Goal: Information Seeking & Learning: Learn about a topic

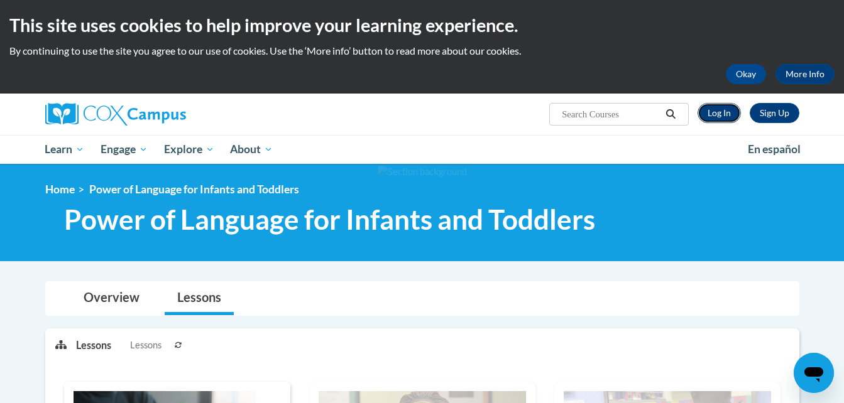
click at [717, 112] on link "Log In" at bounding box center [718, 113] width 43 height 20
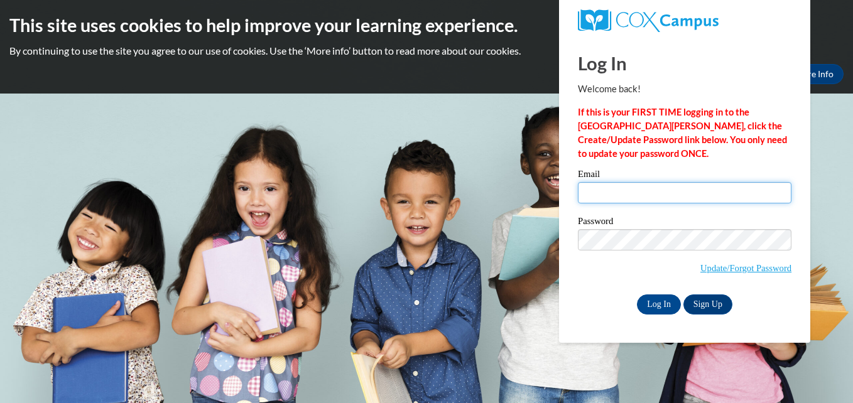
click at [658, 198] on input "Email" at bounding box center [685, 192] width 214 height 21
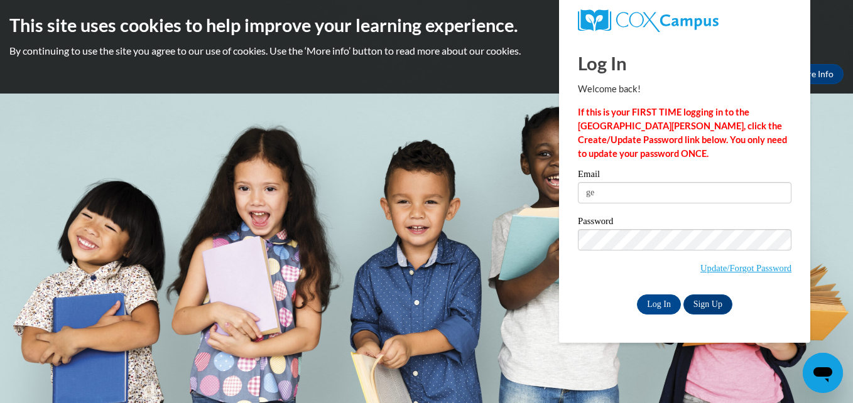
type input "g"
type input "jeklinglesmith22@yahoo.com"
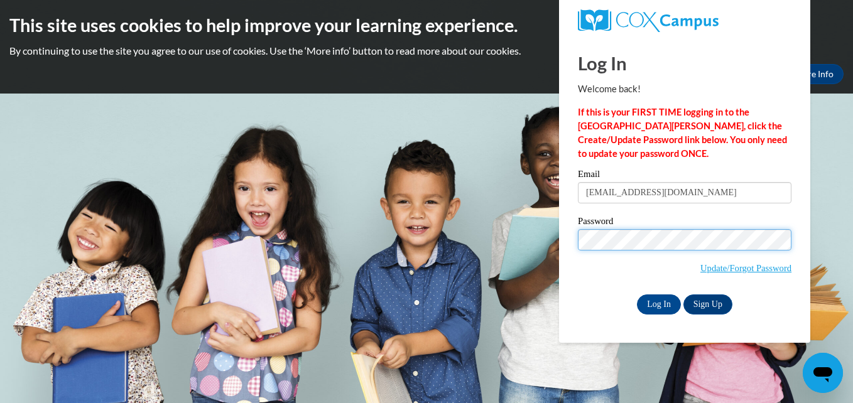
click at [637, 295] on input "Log In" at bounding box center [659, 305] width 44 height 20
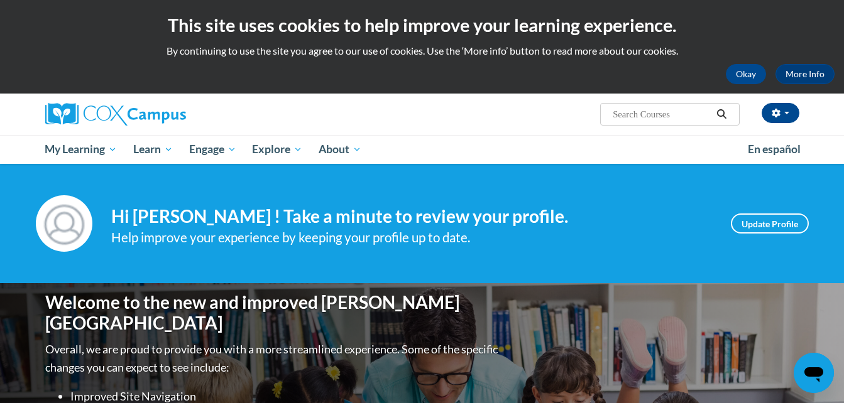
click at [664, 240] on div "Help improve your experience by keeping your profile up to date." at bounding box center [411, 237] width 601 height 21
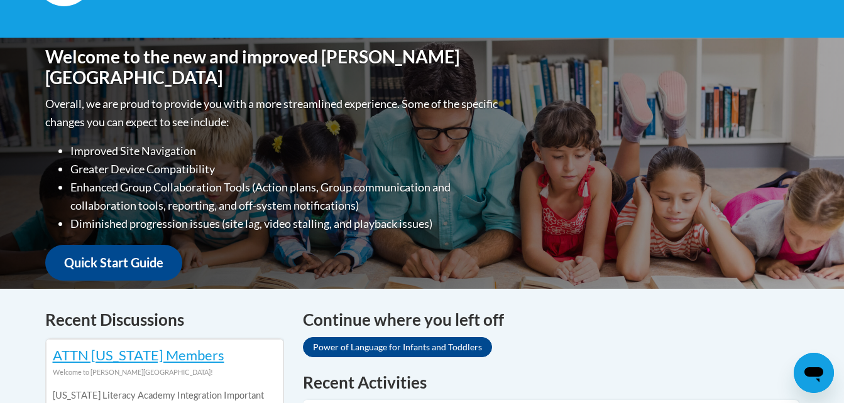
scroll to position [246, 0]
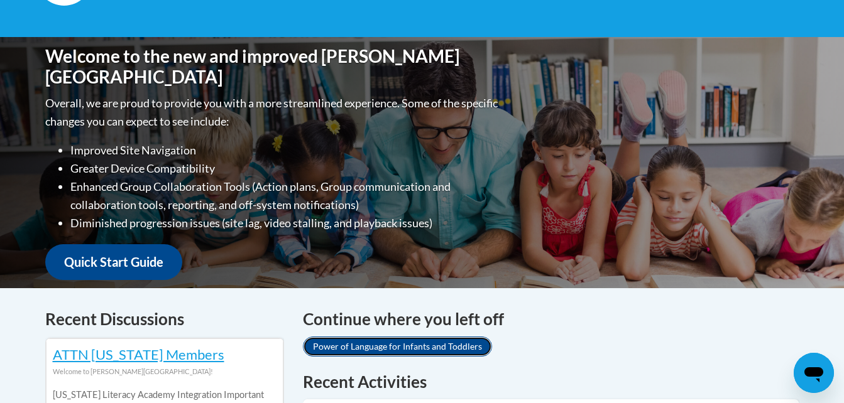
click at [442, 349] on link "Power of Language for Infants and Toddlers" at bounding box center [397, 347] width 189 height 20
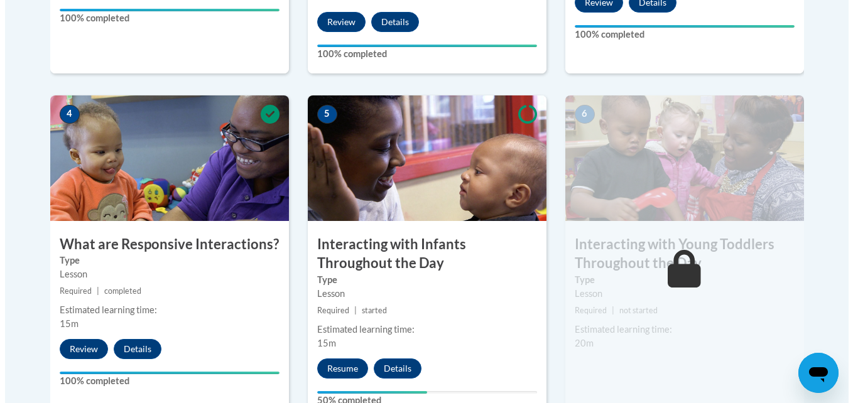
scroll to position [674, 0]
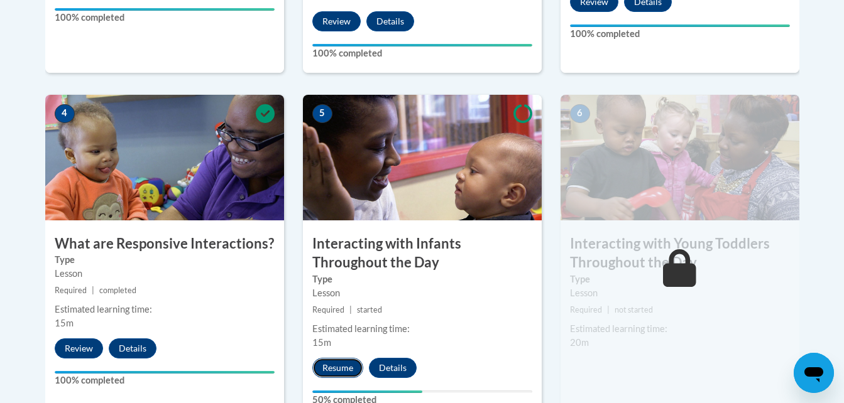
click at [337, 358] on button "Resume" at bounding box center [337, 368] width 51 height 20
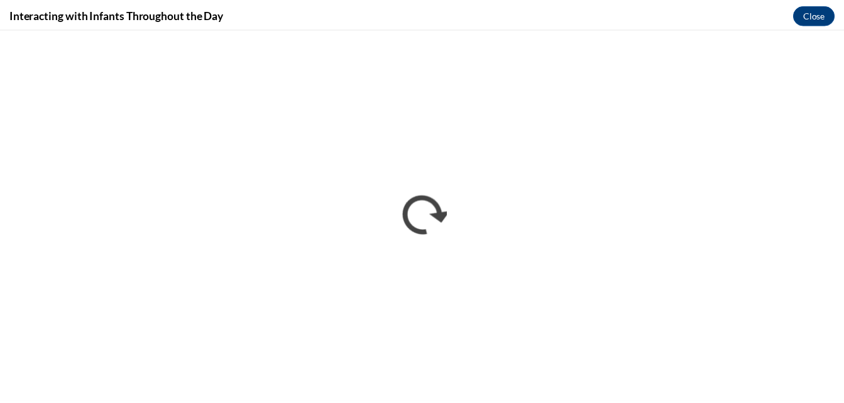
scroll to position [0, 0]
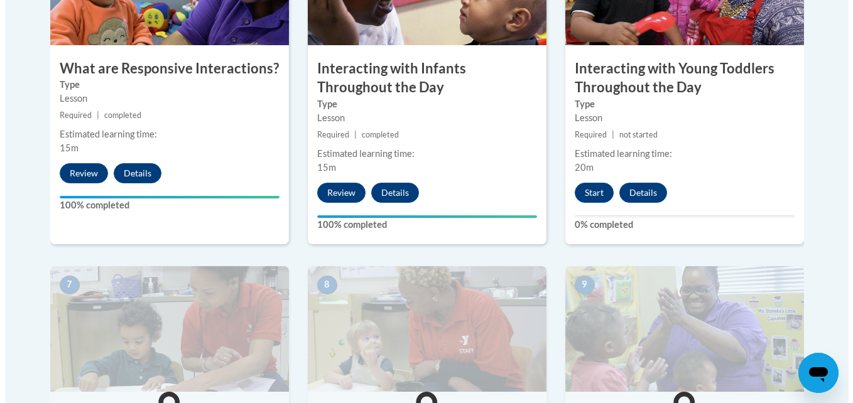
scroll to position [849, 0]
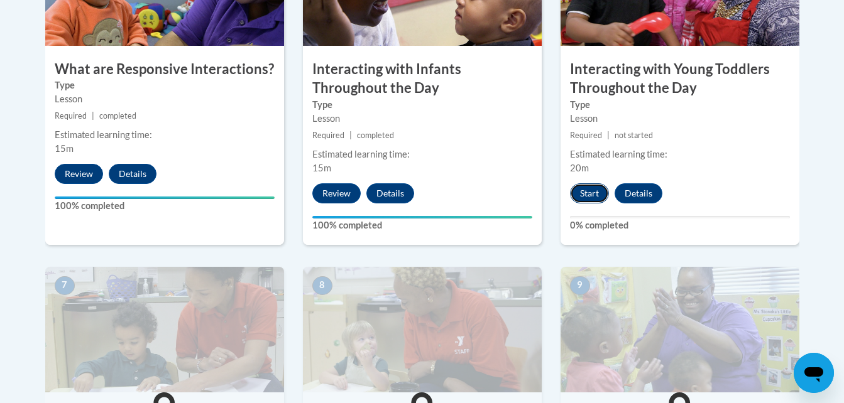
click at [585, 183] on button "Start" at bounding box center [589, 193] width 39 height 20
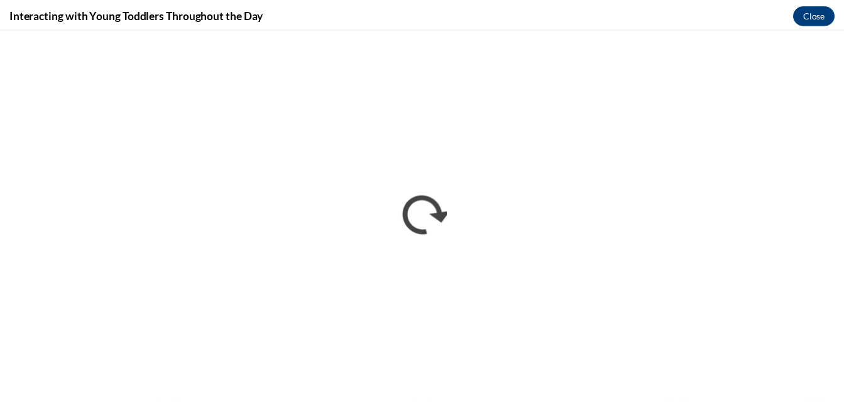
scroll to position [0, 0]
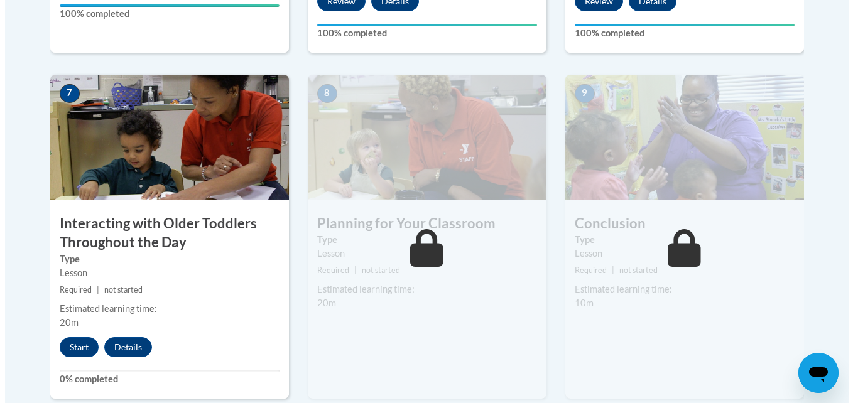
scroll to position [1039, 0]
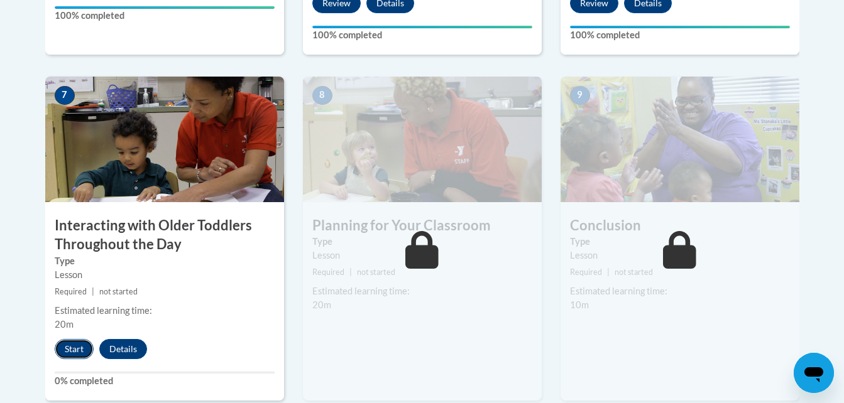
click at [73, 339] on button "Start" at bounding box center [74, 349] width 39 height 20
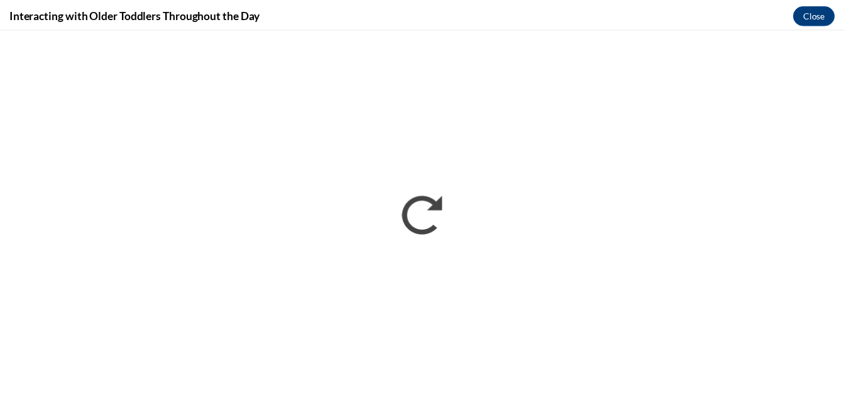
scroll to position [0, 0]
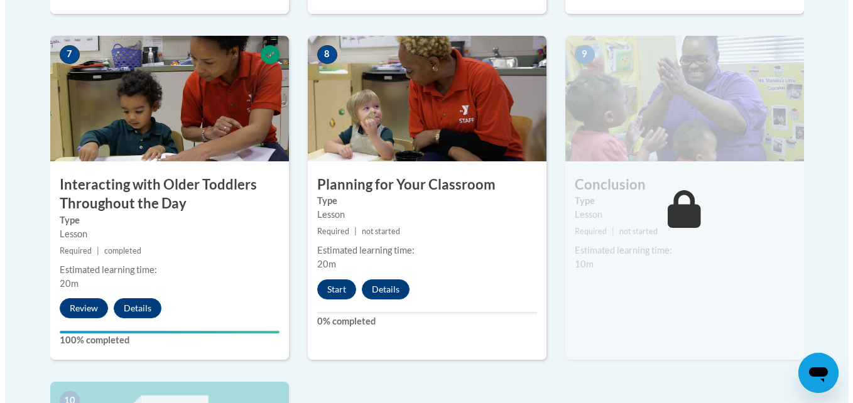
scroll to position [1069, 0]
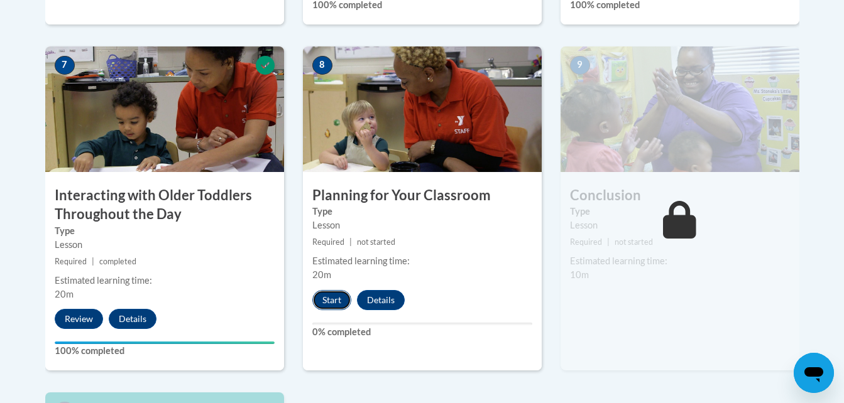
click at [333, 290] on button "Start" at bounding box center [331, 300] width 39 height 20
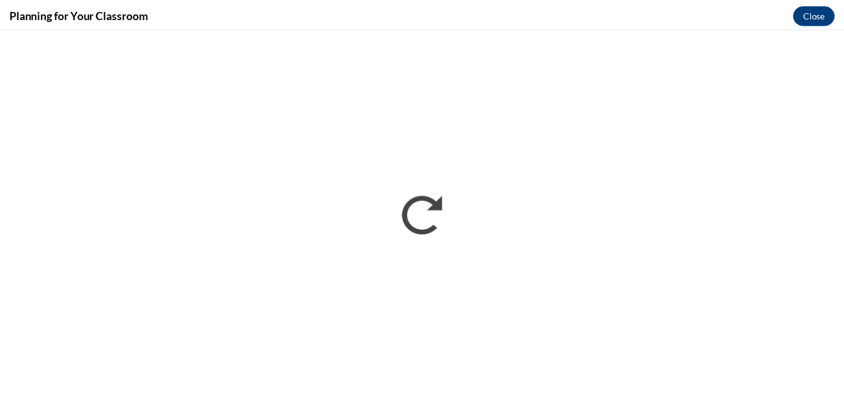
scroll to position [0, 0]
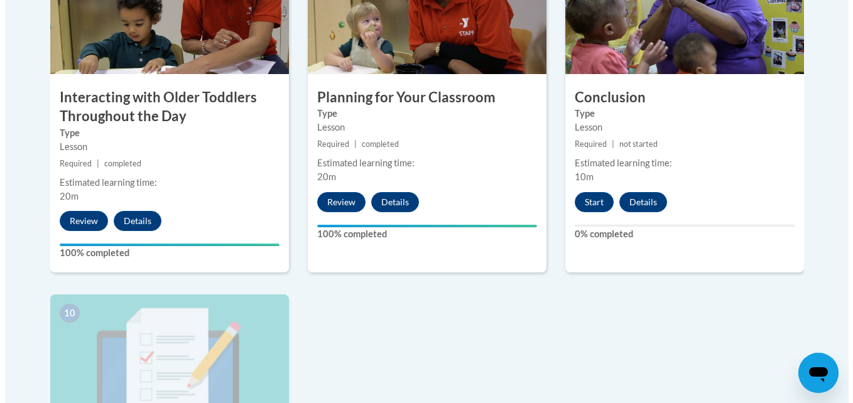
scroll to position [1171, 0]
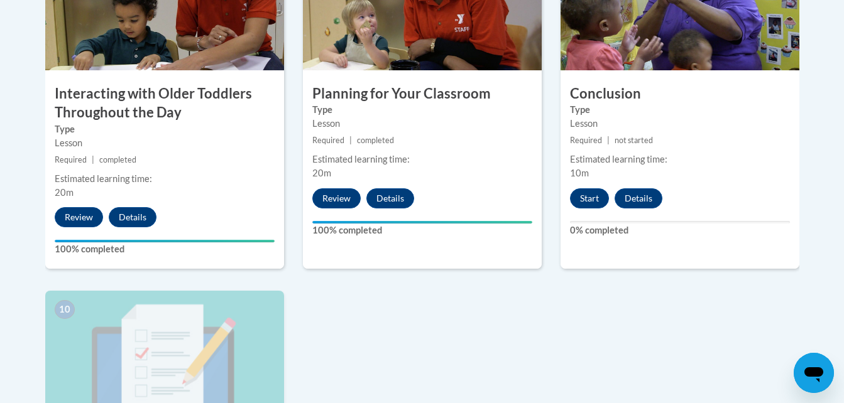
drag, startPoint x: 511, startPoint y: 350, endPoint x: 448, endPoint y: 323, distance: 68.4
click at [590, 188] on button "Start" at bounding box center [589, 198] width 39 height 20
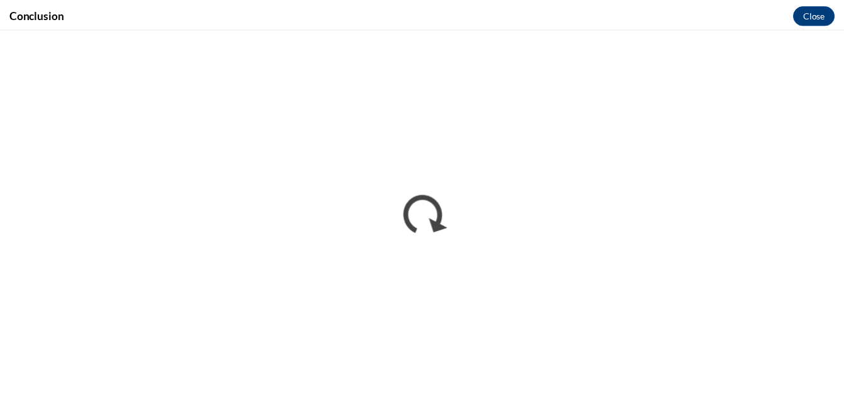
scroll to position [0, 0]
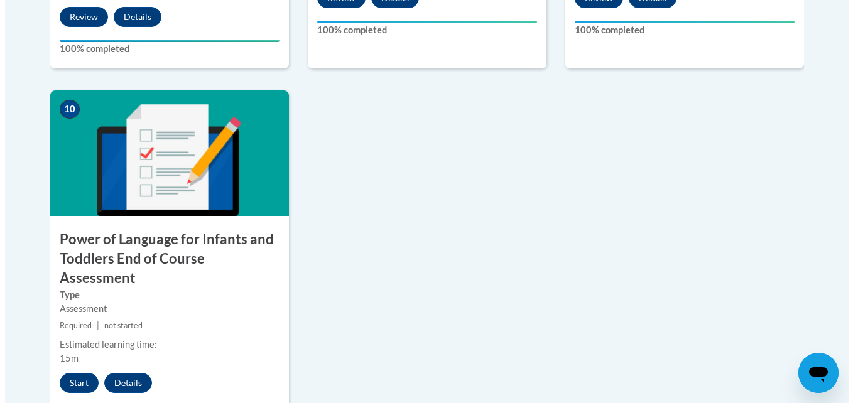
scroll to position [1374, 0]
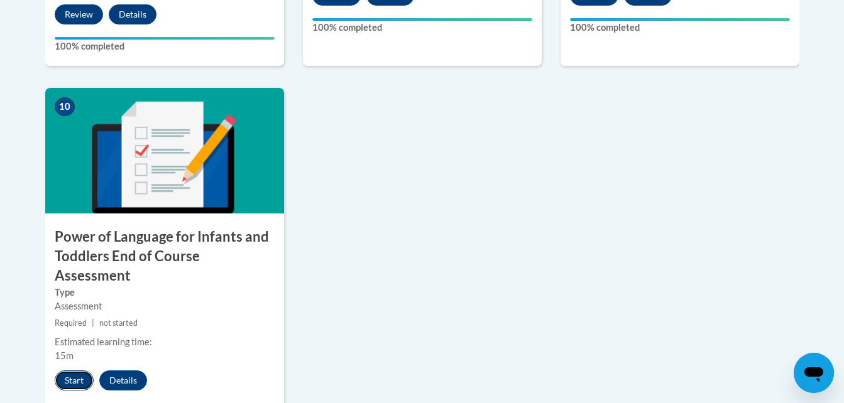
click at [62, 371] on button "Start" at bounding box center [74, 381] width 39 height 20
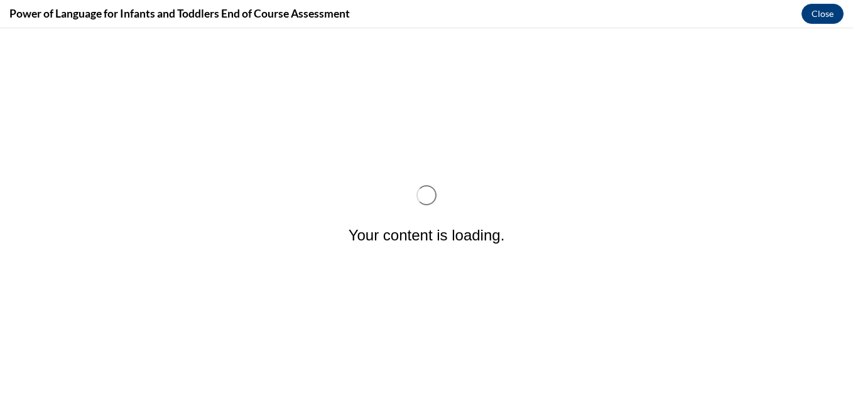
scroll to position [0, 0]
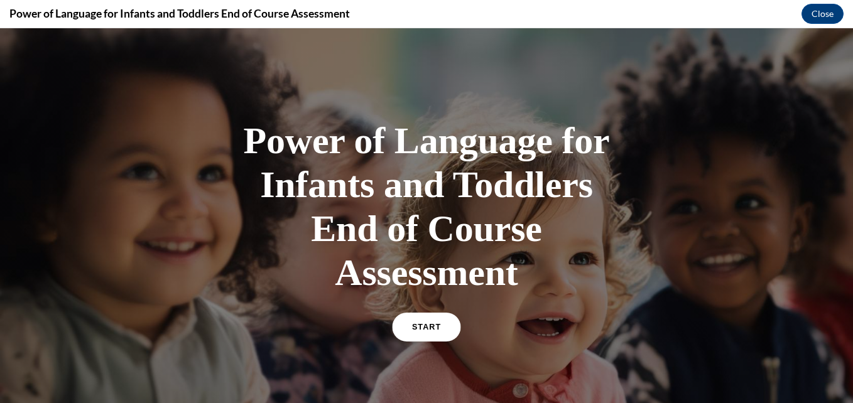
click at [437, 315] on link "START" at bounding box center [426, 327] width 68 height 29
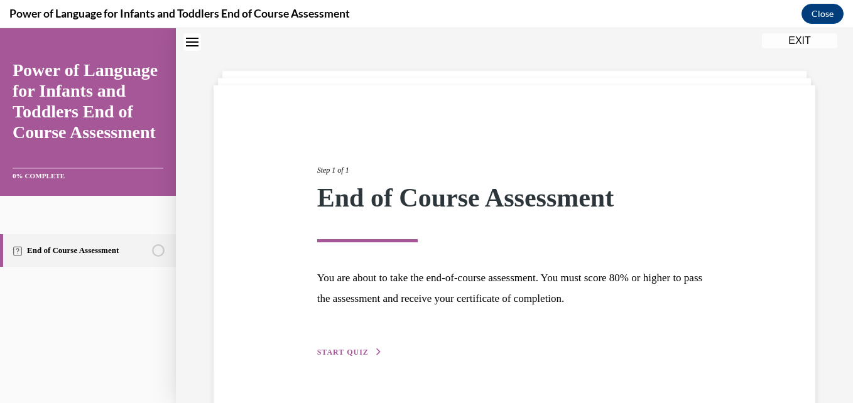
scroll to position [70, 0]
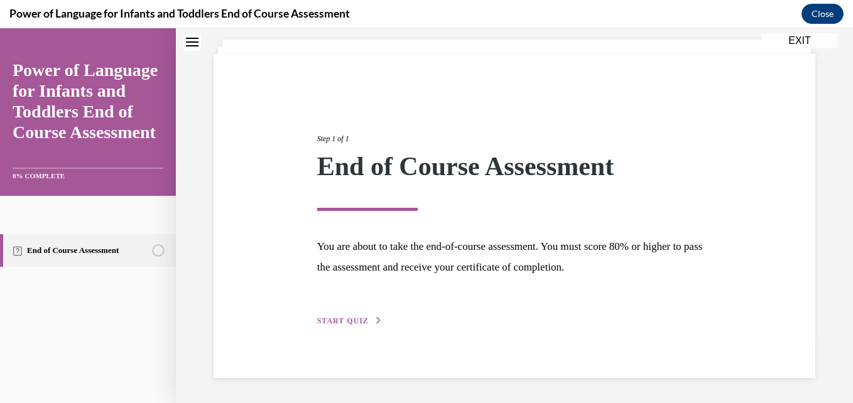
click at [357, 319] on span "START QUIZ" at bounding box center [343, 321] width 52 height 9
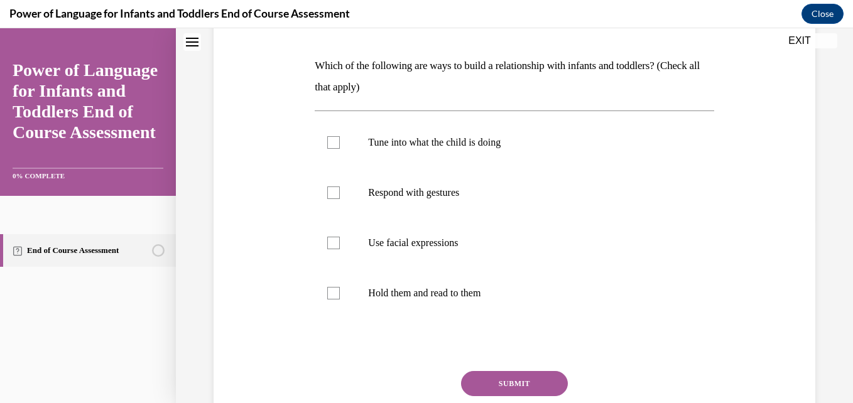
scroll to position [183, 0]
click at [328, 292] on div at bounding box center [333, 294] width 13 height 13
click at [328, 292] on input "Hold them and read to them" at bounding box center [333, 294] width 13 height 13
checkbox input "true"
click at [333, 246] on div at bounding box center [333, 243] width 13 height 13
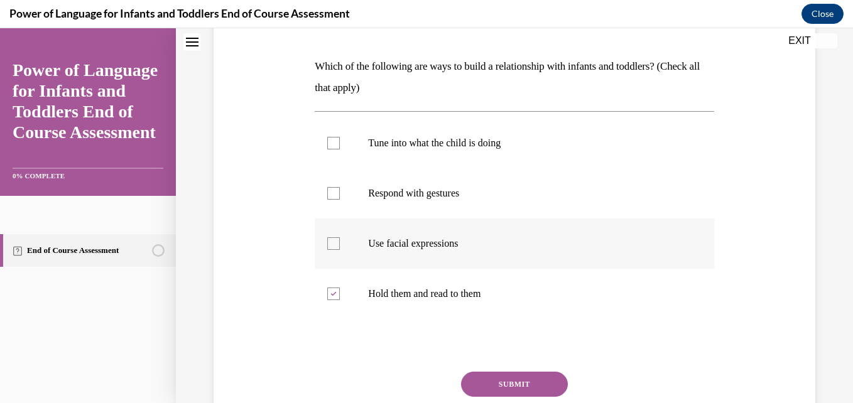
click at [333, 246] on input "Use facial expressions" at bounding box center [333, 243] width 13 height 13
checkbox input "true"
click at [335, 193] on div at bounding box center [333, 193] width 13 height 13
click at [335, 193] on input "Respond with gestures" at bounding box center [333, 193] width 13 height 13
checkbox input "true"
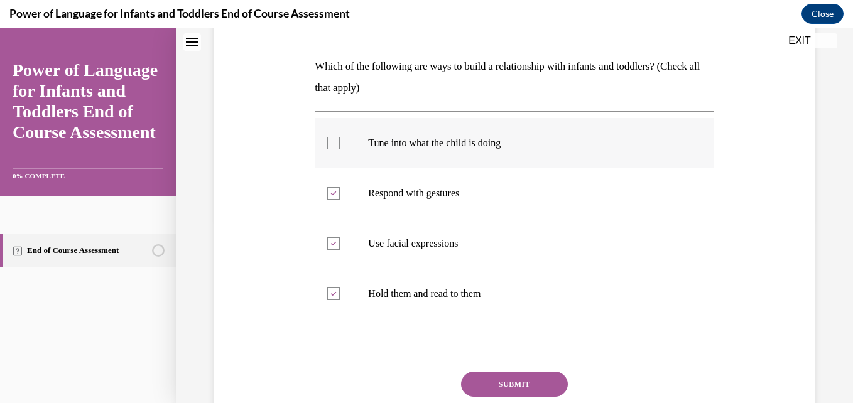
click at [331, 137] on div at bounding box center [333, 143] width 13 height 13
click at [331, 137] on input "Tune into what the child is doing" at bounding box center [333, 143] width 13 height 13
checkbox input "true"
click at [500, 381] on button "SUBMIT" at bounding box center [514, 384] width 107 height 25
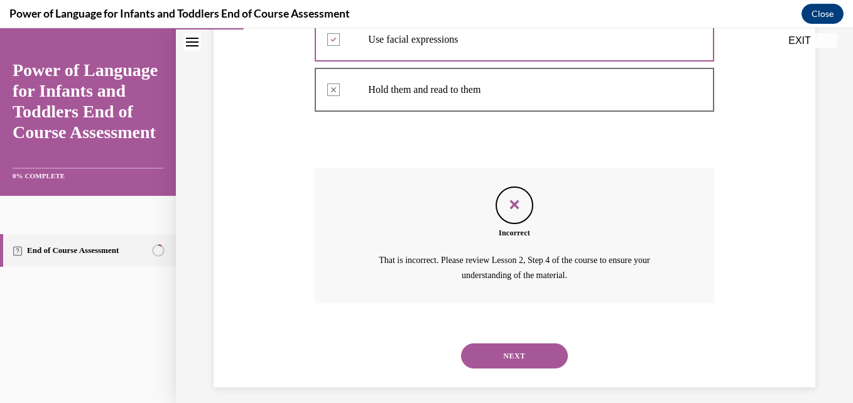
scroll to position [397, 0]
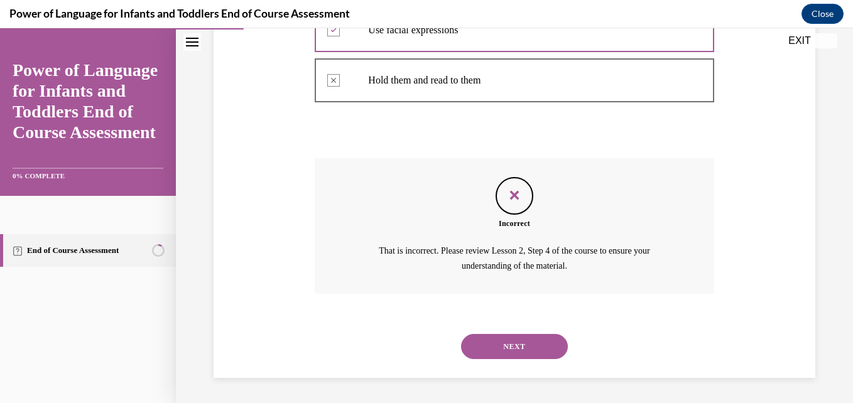
click at [509, 348] on button "NEXT" at bounding box center [514, 346] width 107 height 25
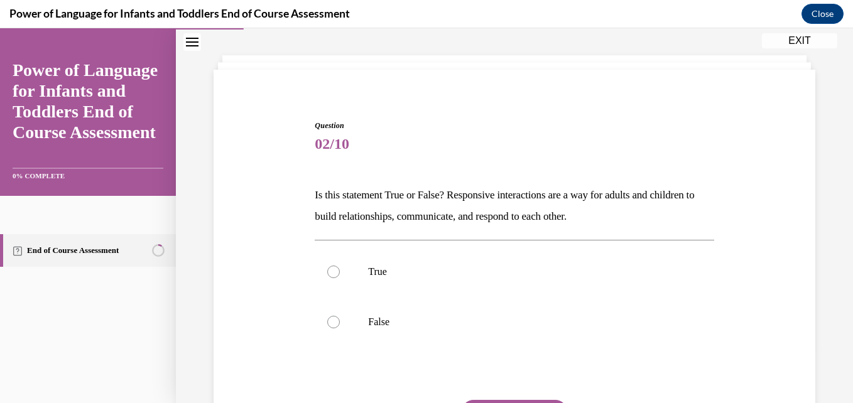
scroll to position [55, 0]
click at [329, 272] on div at bounding box center [333, 271] width 13 height 13
click at [329, 272] on input "True" at bounding box center [333, 271] width 13 height 13
radio input "true"
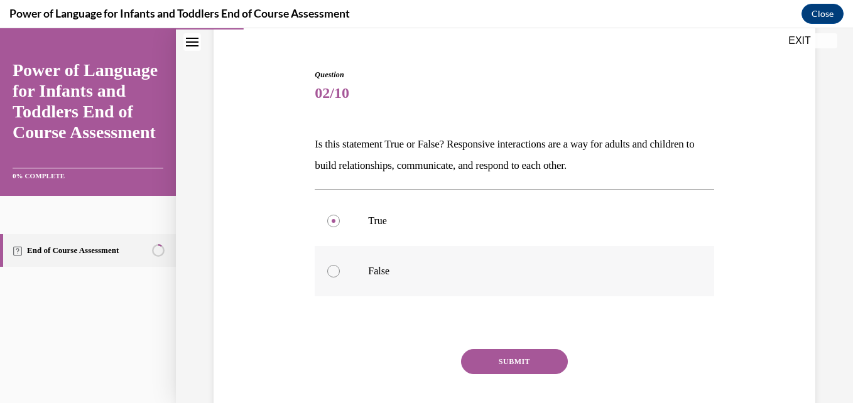
scroll to position [106, 0]
click at [506, 362] on button "SUBMIT" at bounding box center [514, 361] width 107 height 25
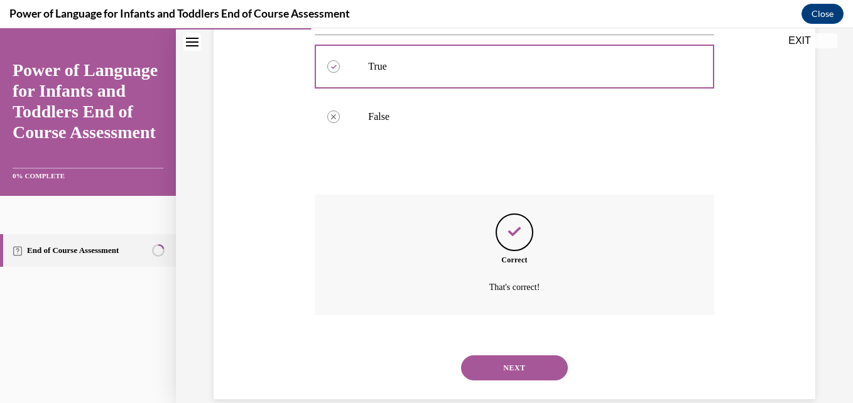
scroll to position [281, 0]
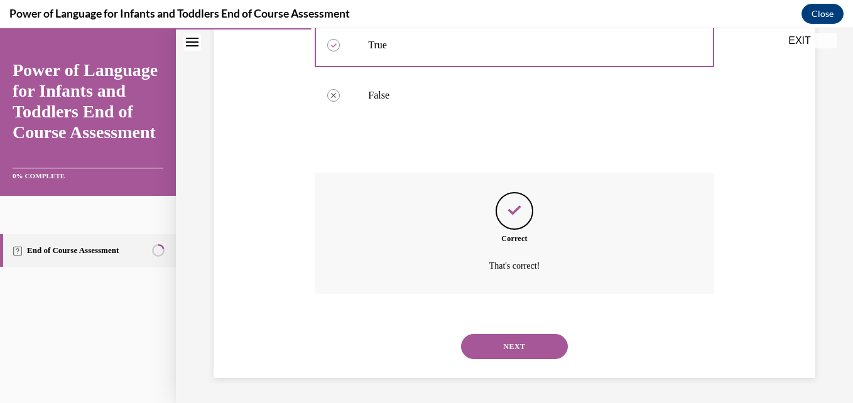
click at [516, 340] on button "NEXT" at bounding box center [514, 346] width 107 height 25
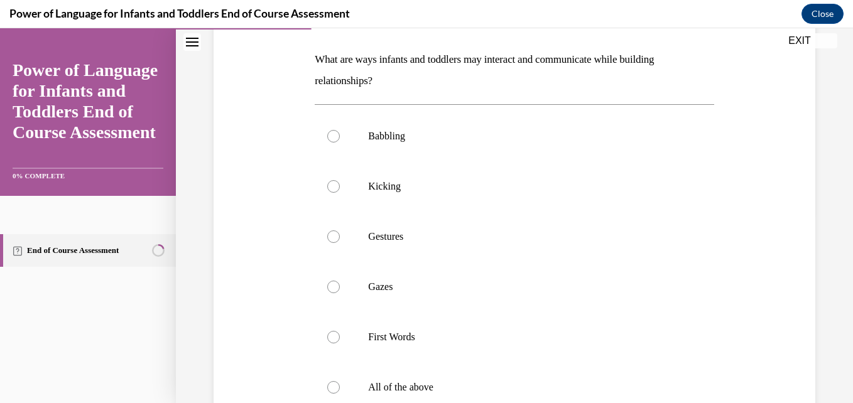
scroll to position [196, 0]
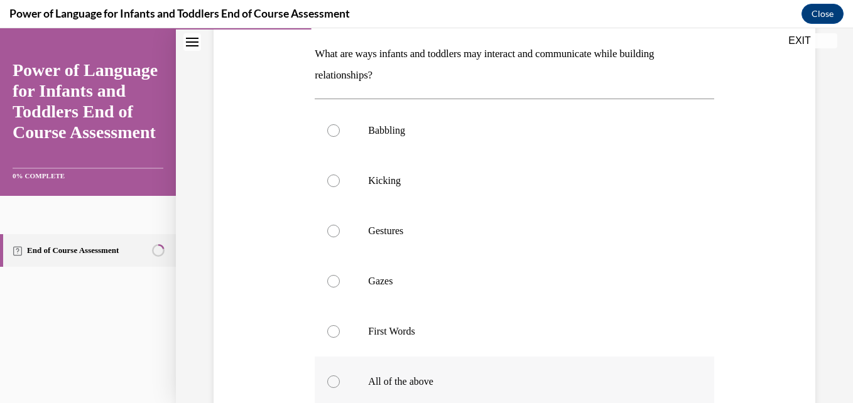
click at [327, 380] on div at bounding box center [333, 382] width 13 height 13
click at [327, 380] on input "All of the above" at bounding box center [333, 382] width 13 height 13
radio input "true"
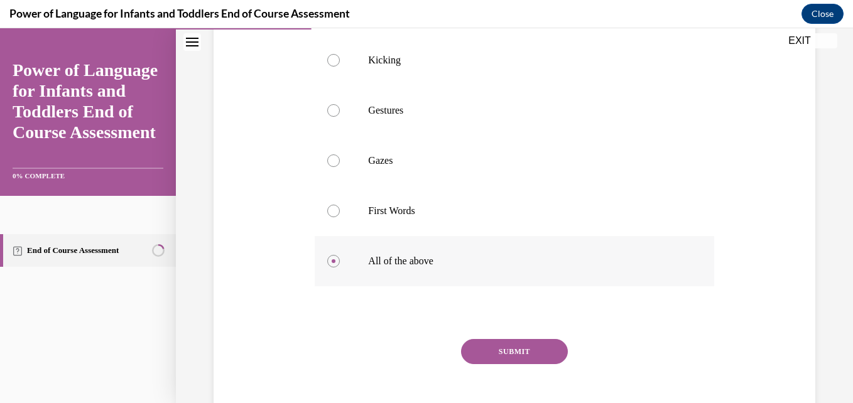
scroll to position [317, 0]
click at [502, 344] on button "SUBMIT" at bounding box center [514, 351] width 107 height 25
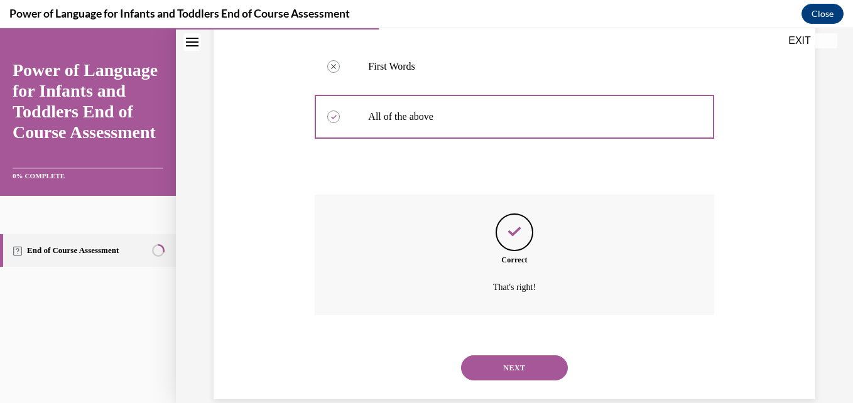
scroll to position [482, 0]
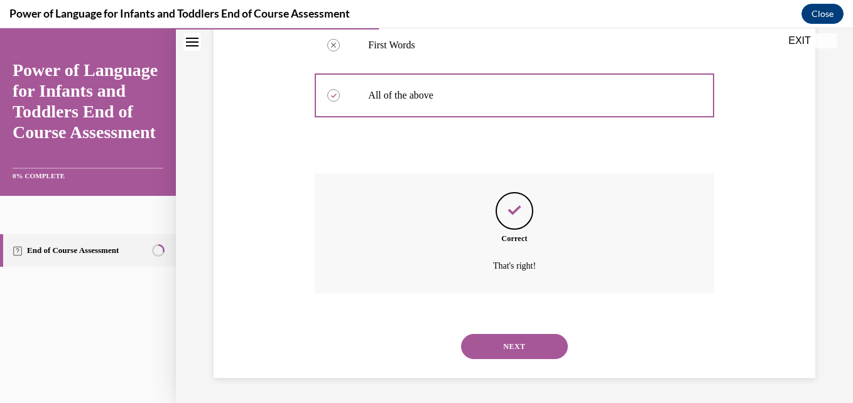
click at [516, 347] on button "NEXT" at bounding box center [514, 346] width 107 height 25
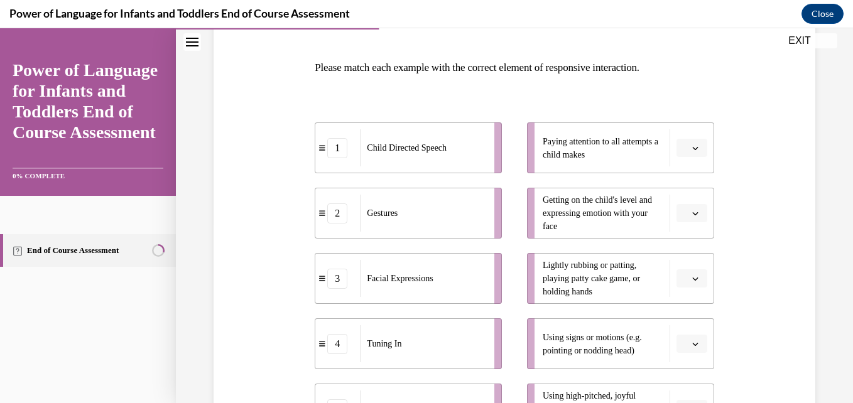
scroll to position [192, 0]
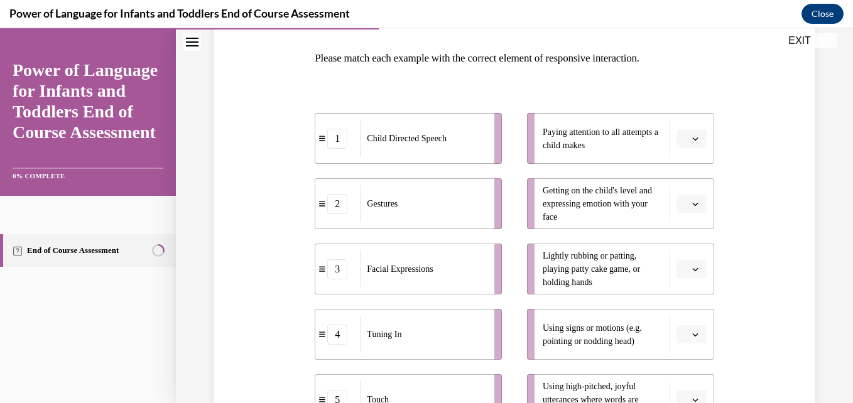
click at [693, 203] on button "button" at bounding box center [692, 204] width 31 height 19
click at [681, 306] on span "3" at bounding box center [679, 307] width 4 height 10
click at [693, 271] on button "button" at bounding box center [692, 269] width 31 height 19
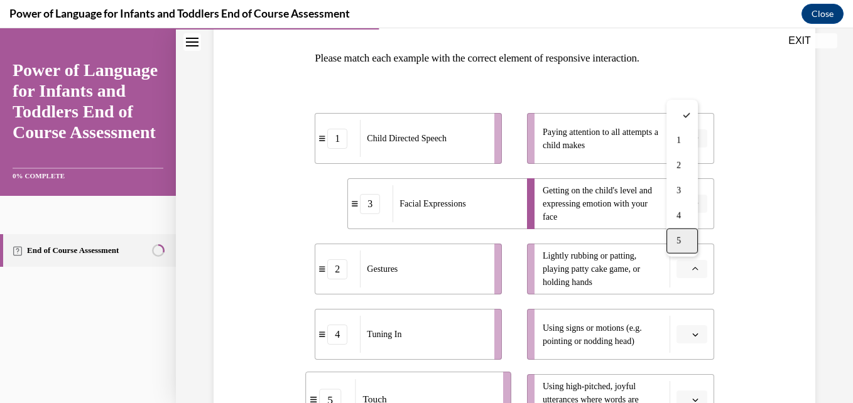
click at [682, 245] on div "5" at bounding box center [682, 241] width 31 height 25
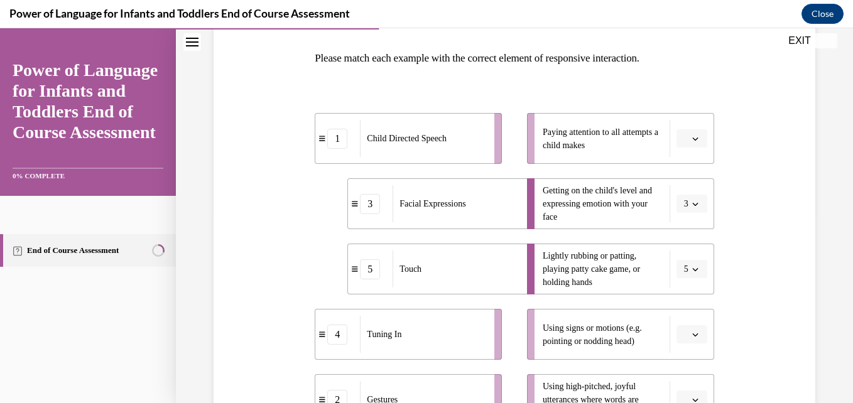
click at [692, 335] on icon "button" at bounding box center [695, 335] width 6 height 6
click at [679, 229] on span "2" at bounding box center [679, 231] width 4 height 10
click at [741, 208] on div "Question 04/10 Please match each example with the correct element of responsive…" at bounding box center [514, 263] width 608 height 636
click at [684, 144] on button "button" at bounding box center [692, 138] width 31 height 19
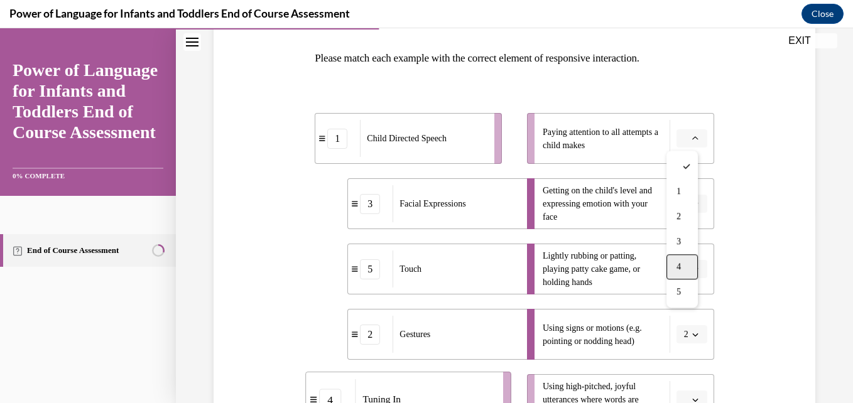
click at [682, 261] on div "4" at bounding box center [682, 266] width 31 height 25
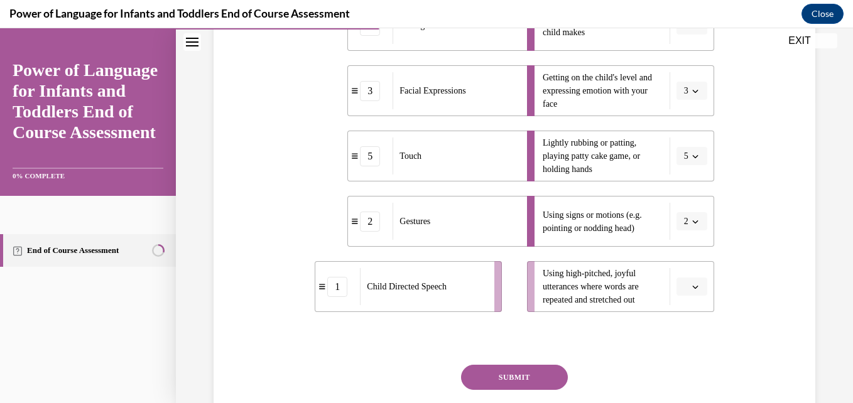
scroll to position [306, 0]
click at [692, 286] on icon "button" at bounding box center [695, 286] width 6 height 6
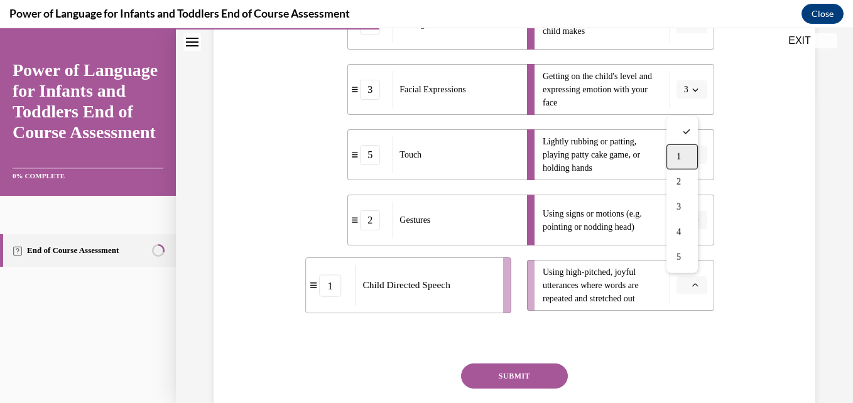
click at [678, 154] on span "1" at bounding box center [679, 157] width 4 height 10
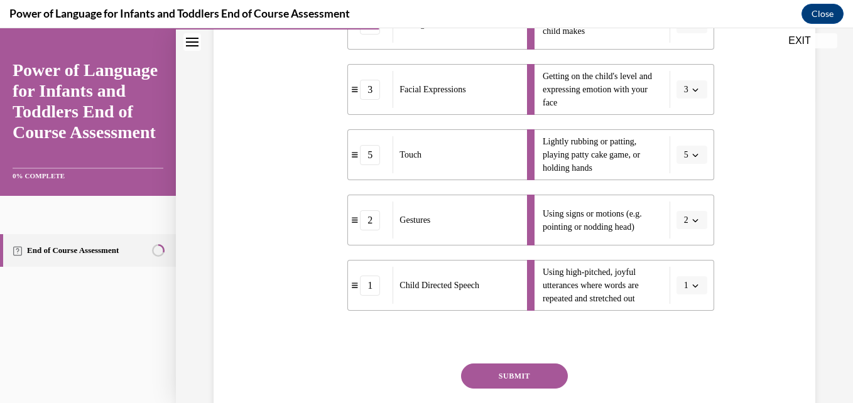
click at [530, 379] on button "SUBMIT" at bounding box center [514, 376] width 107 height 25
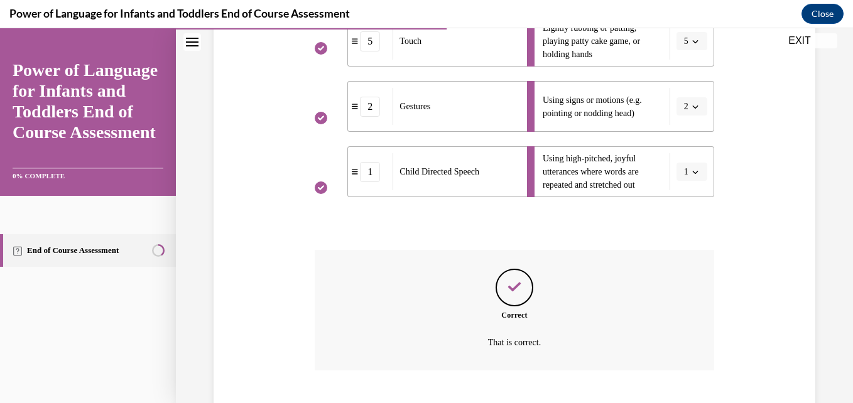
scroll to position [496, 0]
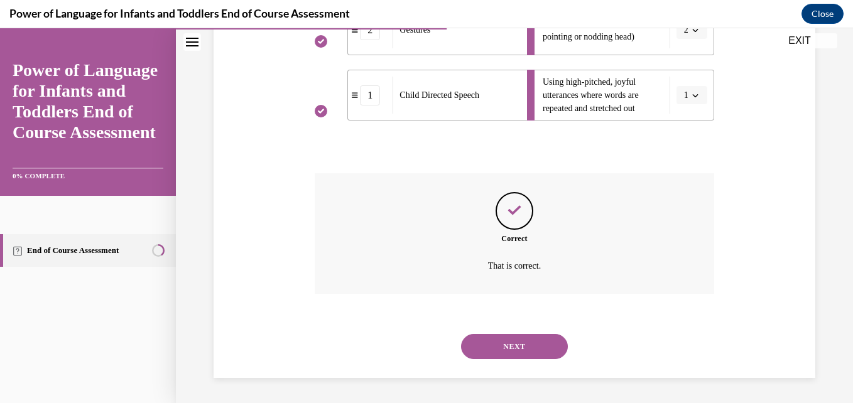
click at [520, 346] on button "NEXT" at bounding box center [514, 346] width 107 height 25
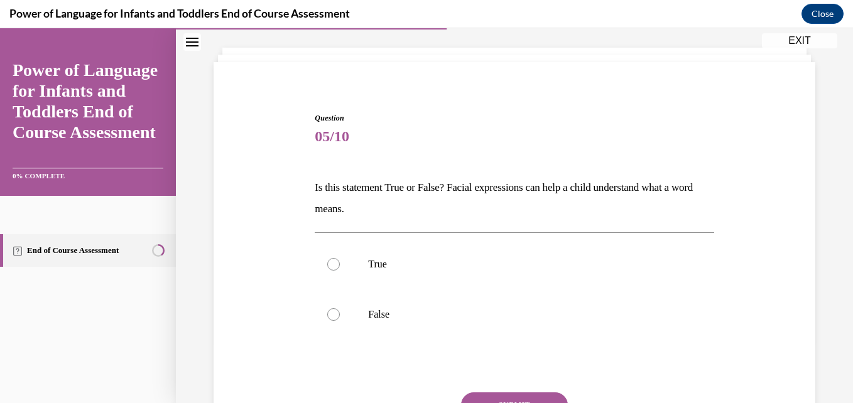
scroll to position [68, 0]
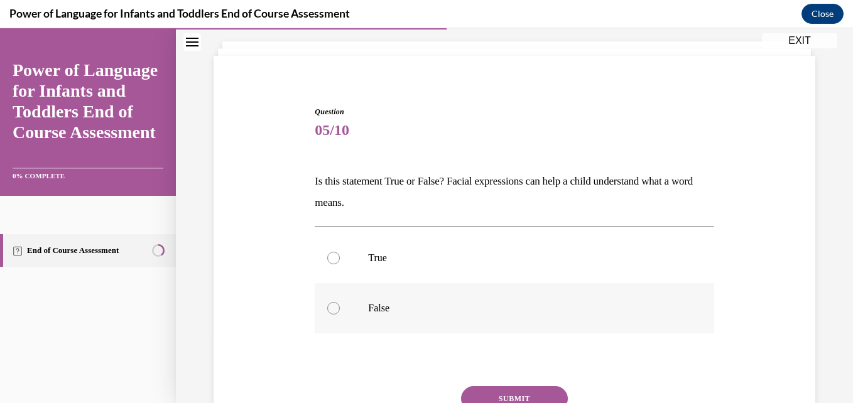
click at [332, 305] on div at bounding box center [333, 308] width 13 height 13
click at [332, 305] on input "False" at bounding box center [333, 308] width 13 height 13
radio input "true"
click at [488, 388] on button "SUBMIT" at bounding box center [514, 398] width 107 height 25
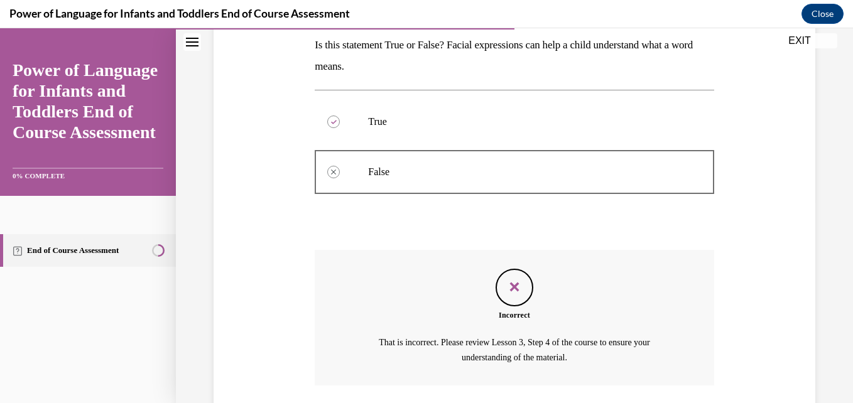
scroll to position [297, 0]
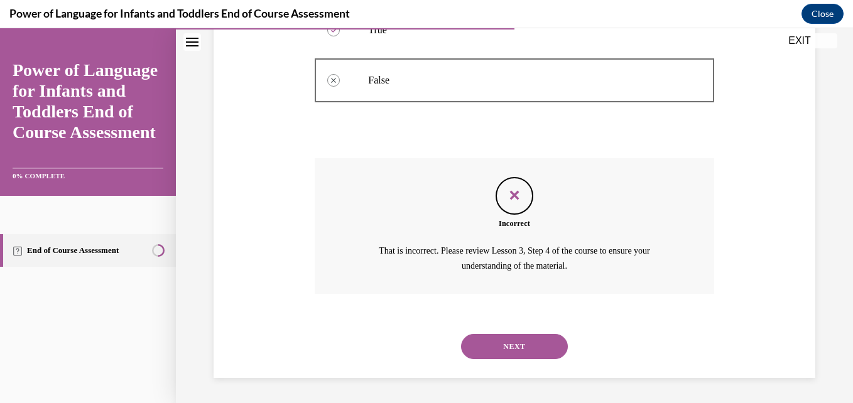
click at [501, 339] on button "NEXT" at bounding box center [514, 346] width 107 height 25
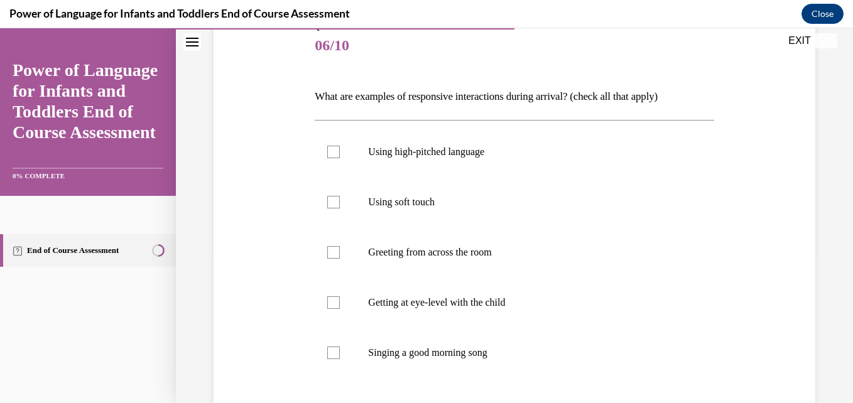
scroll to position [155, 0]
click at [327, 149] on div at bounding box center [333, 150] width 13 height 13
click at [327, 149] on input "Using high-pitched language" at bounding box center [333, 150] width 13 height 13
checkbox input "true"
click at [335, 208] on label "Using soft touch" at bounding box center [514, 201] width 399 height 50
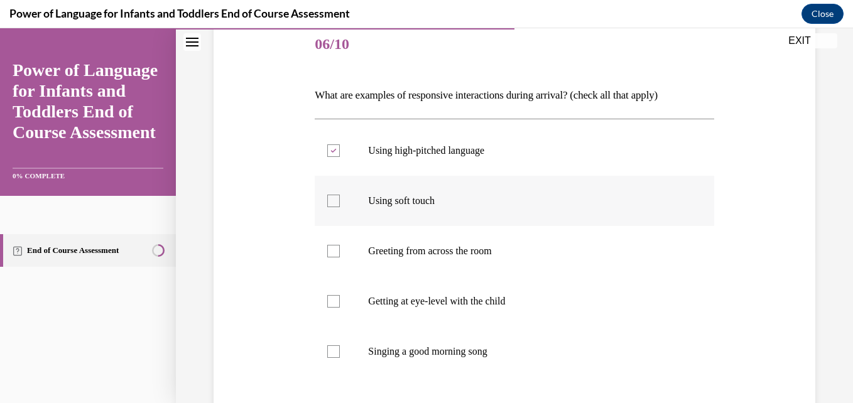
click at [335, 207] on input "Using soft touch" at bounding box center [333, 201] width 13 height 13
checkbox input "true"
click at [327, 298] on div at bounding box center [333, 301] width 13 height 13
click at [327, 298] on input "Getting at eye-level with the child" at bounding box center [333, 301] width 13 height 13
checkbox input "true"
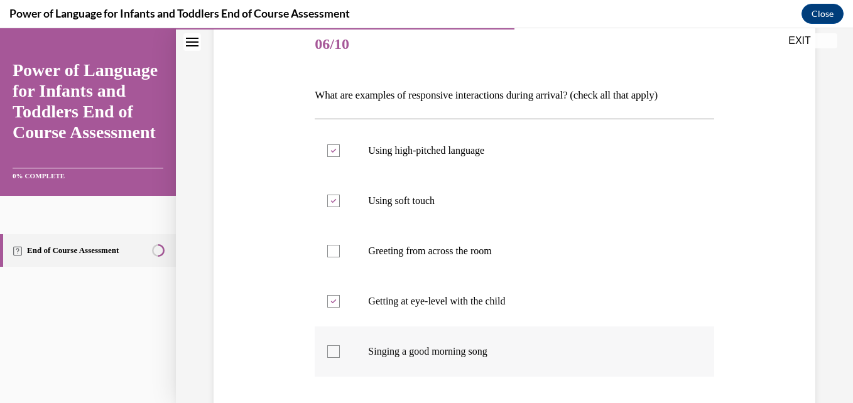
click at [333, 354] on div at bounding box center [333, 352] width 13 height 13
click at [333, 354] on input "Singing a good morning song" at bounding box center [333, 352] width 13 height 13
checkbox input "true"
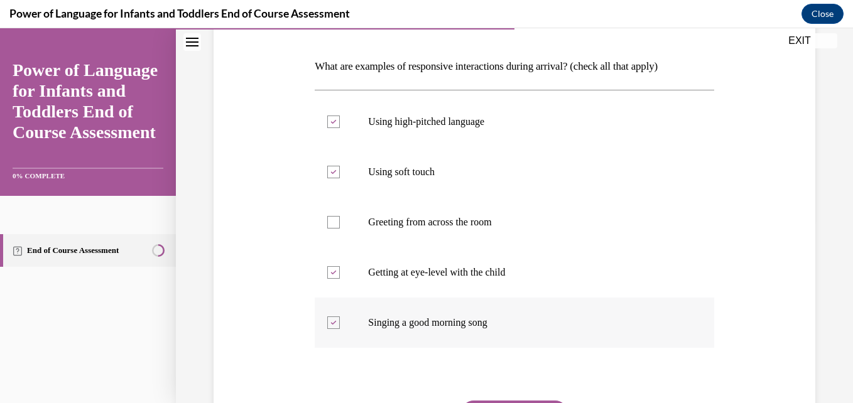
scroll to position [210, 0]
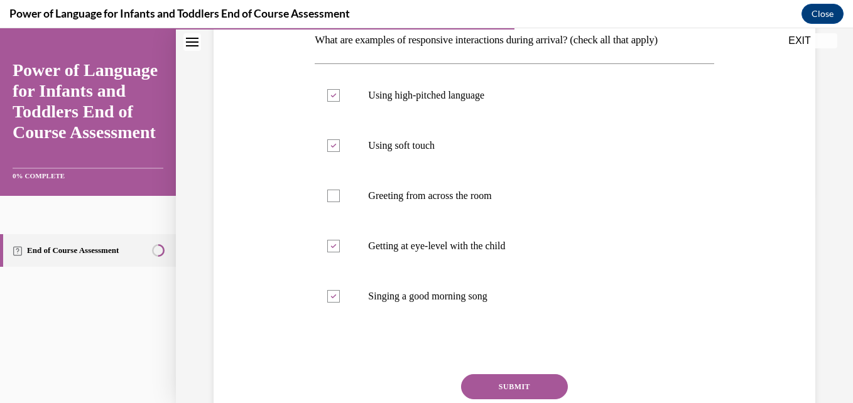
click at [480, 380] on button "SUBMIT" at bounding box center [514, 386] width 107 height 25
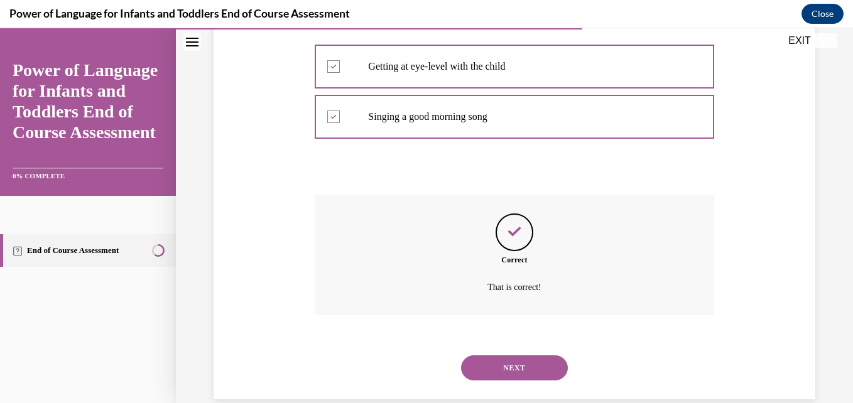
scroll to position [411, 0]
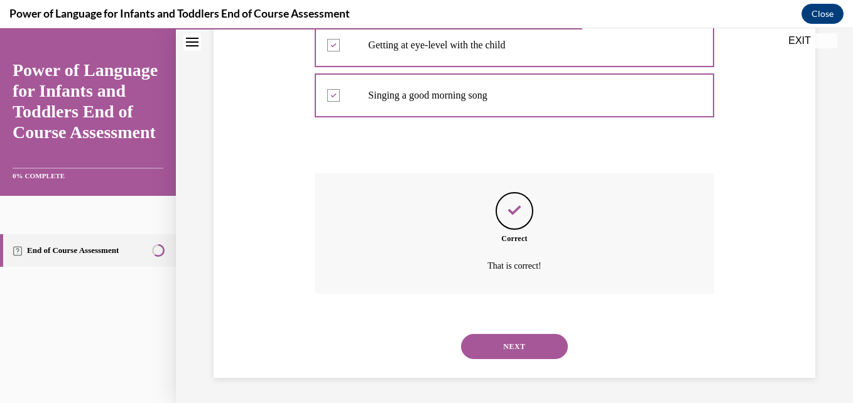
click at [504, 350] on button "NEXT" at bounding box center [514, 346] width 107 height 25
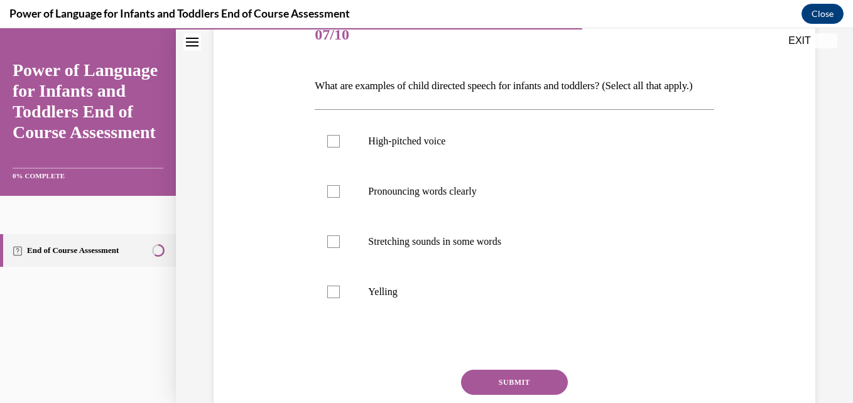
scroll to position [165, 0]
click at [330, 147] on div at bounding box center [333, 140] width 13 height 13
click at [330, 147] on input "High-pitched voice" at bounding box center [333, 140] width 13 height 13
checkbox input "true"
click at [334, 197] on div at bounding box center [333, 191] width 13 height 13
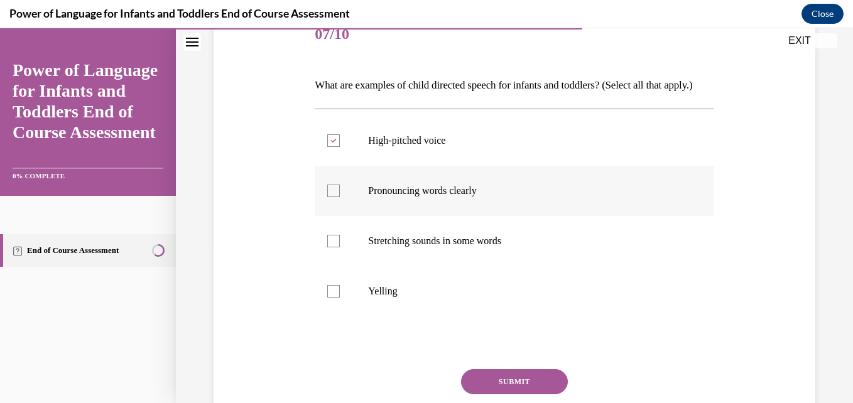
click at [334, 197] on input "Pronouncing words clearly" at bounding box center [333, 191] width 13 height 13
checkbox input "true"
click at [333, 248] on div at bounding box center [333, 241] width 13 height 13
click at [333, 248] on input "Stretching sounds in some words" at bounding box center [333, 241] width 13 height 13
checkbox input "true"
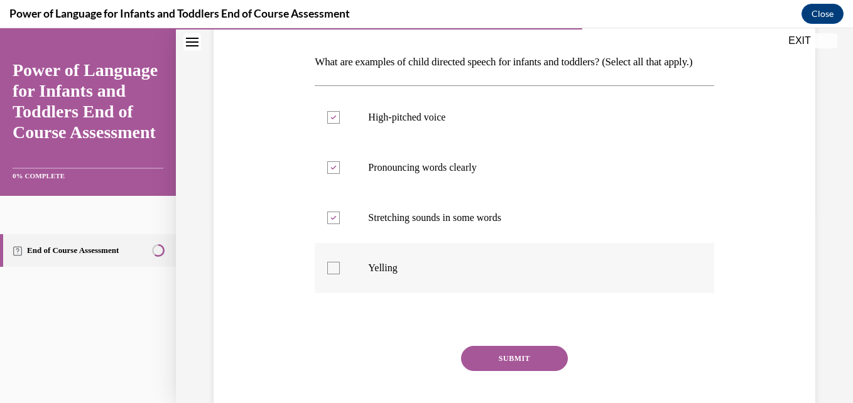
scroll to position [190, 0]
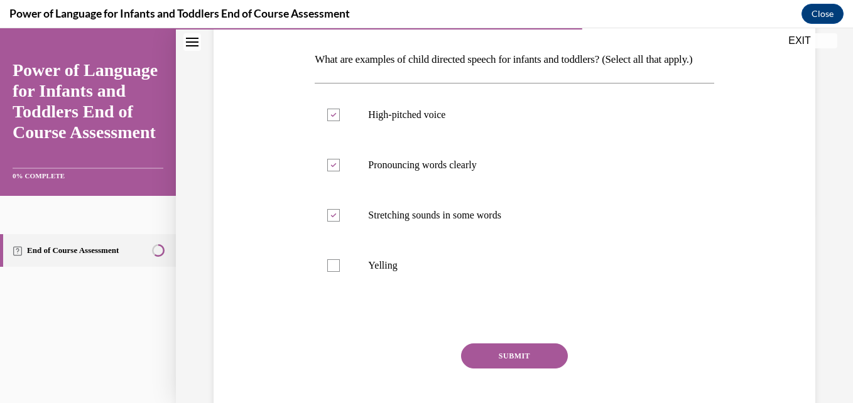
click at [508, 369] on button "SUBMIT" at bounding box center [514, 356] width 107 height 25
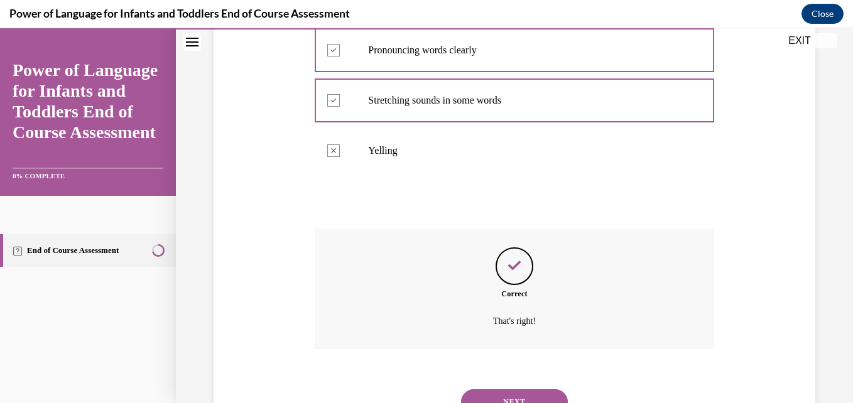
scroll to position [382, 0]
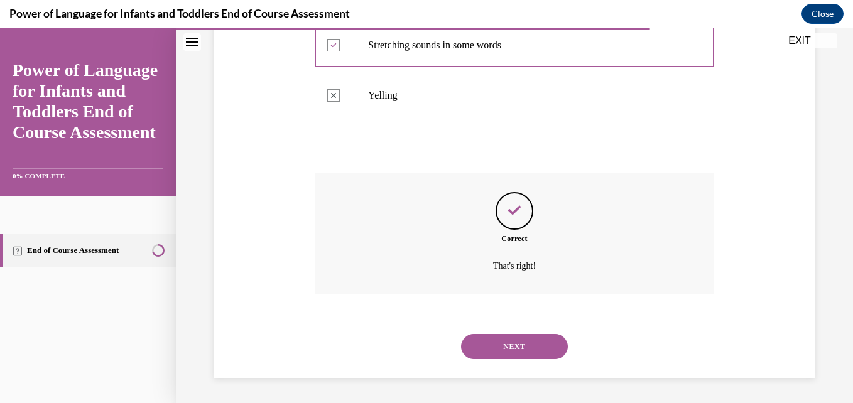
click at [516, 351] on button "NEXT" at bounding box center [514, 346] width 107 height 25
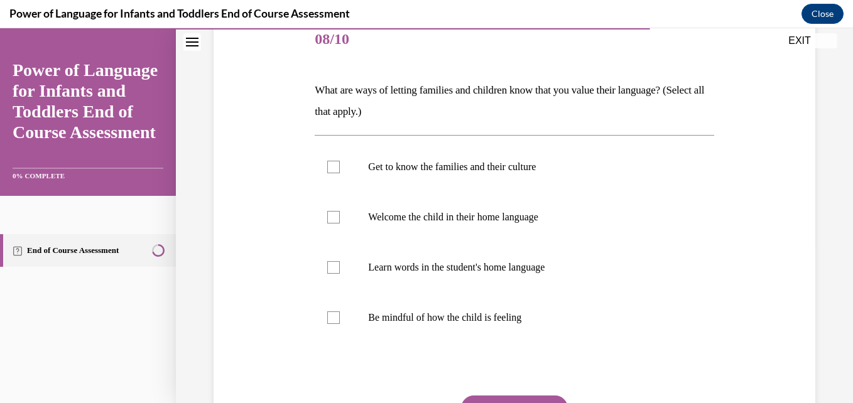
scroll to position [160, 0]
click at [330, 211] on div at bounding box center [333, 216] width 13 height 13
click at [330, 211] on input "Welcome the child in their home language" at bounding box center [333, 216] width 13 height 13
checkbox input "true"
click at [329, 261] on div at bounding box center [333, 267] width 13 height 13
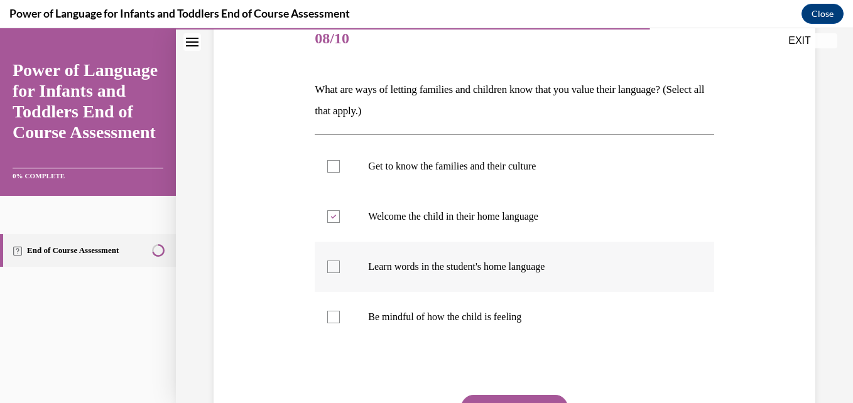
click at [329, 261] on input "Learn words in the student's home language" at bounding box center [333, 267] width 13 height 13
checkbox input "true"
click at [329, 173] on label "Get to know the families and their culture" at bounding box center [514, 166] width 399 height 50
click at [329, 173] on input "Get to know the families and their culture" at bounding box center [333, 166] width 13 height 13
checkbox input "true"
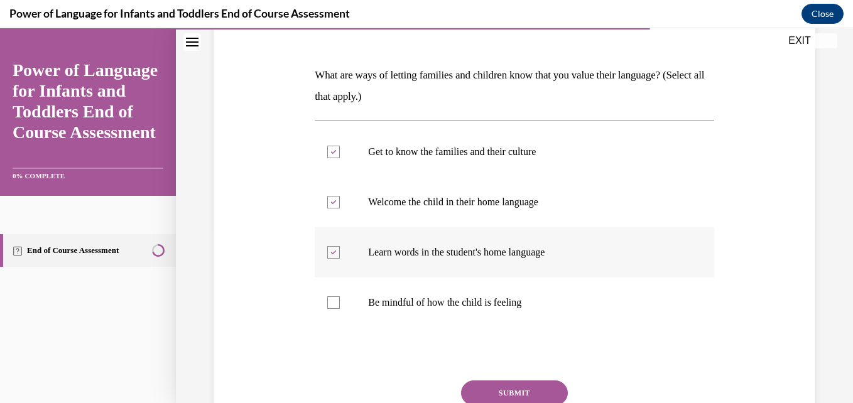
scroll to position [182, 0]
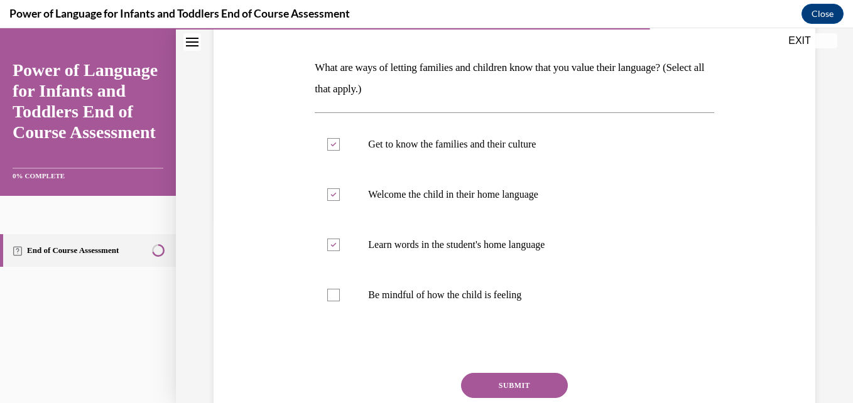
click at [531, 381] on button "SUBMIT" at bounding box center [514, 385] width 107 height 25
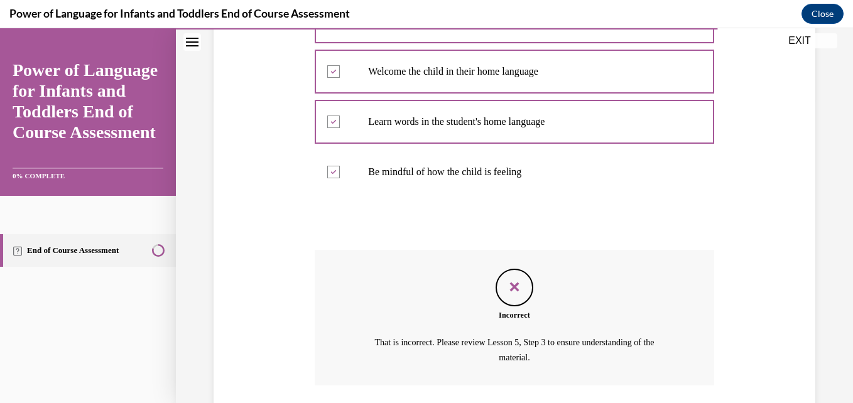
scroll to position [397, 0]
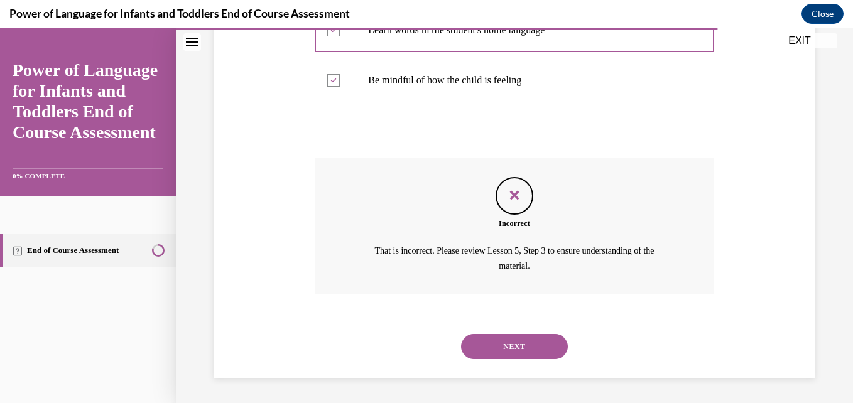
click at [532, 340] on button "NEXT" at bounding box center [514, 346] width 107 height 25
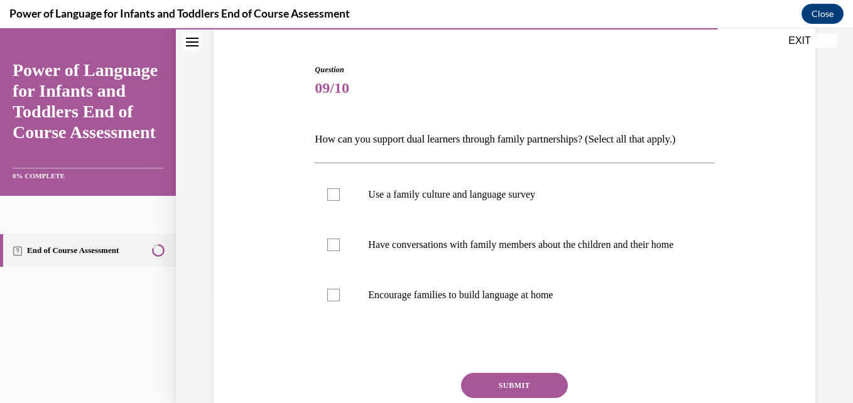
scroll to position [115, 0]
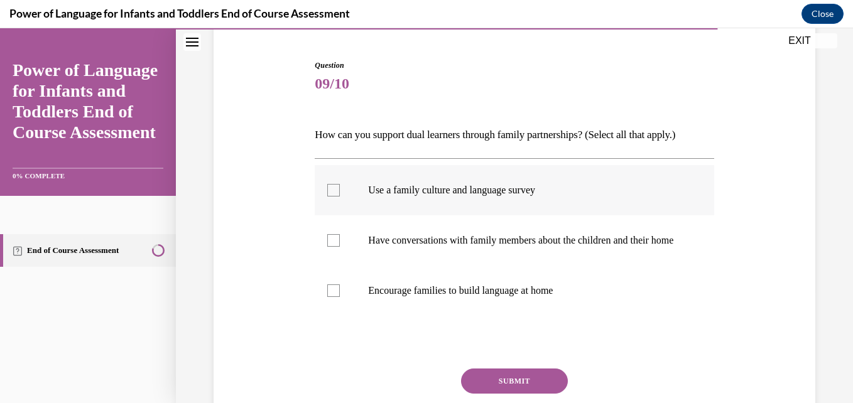
click at [328, 185] on div at bounding box center [333, 190] width 13 height 13
click at [328, 185] on input "Use a family culture and language survey" at bounding box center [333, 190] width 13 height 13
checkbox input "true"
click at [331, 245] on div at bounding box center [333, 240] width 13 height 13
click at [331, 245] on input "Have conversations with family members about the children and their home" at bounding box center [333, 240] width 13 height 13
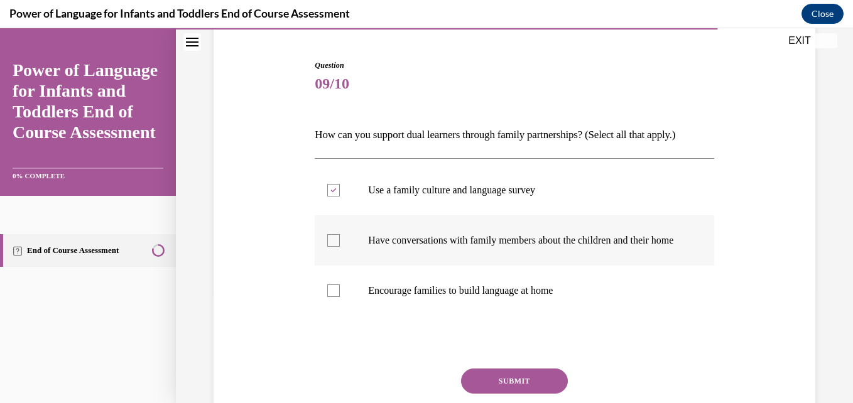
checkbox input "true"
click at [329, 297] on div at bounding box center [333, 291] width 13 height 13
click at [329, 297] on input "Encourage families to build language at home" at bounding box center [333, 291] width 13 height 13
checkbox input "true"
click at [505, 389] on button "SUBMIT" at bounding box center [514, 381] width 107 height 25
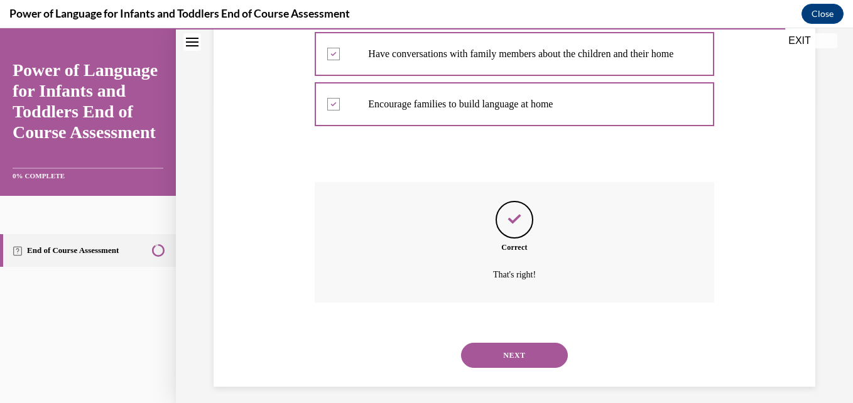
scroll to position [323, 0]
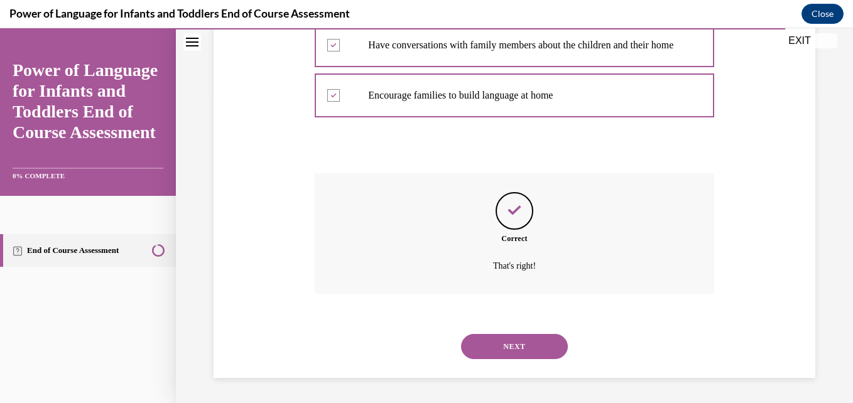
click at [523, 344] on button "NEXT" at bounding box center [514, 346] width 107 height 25
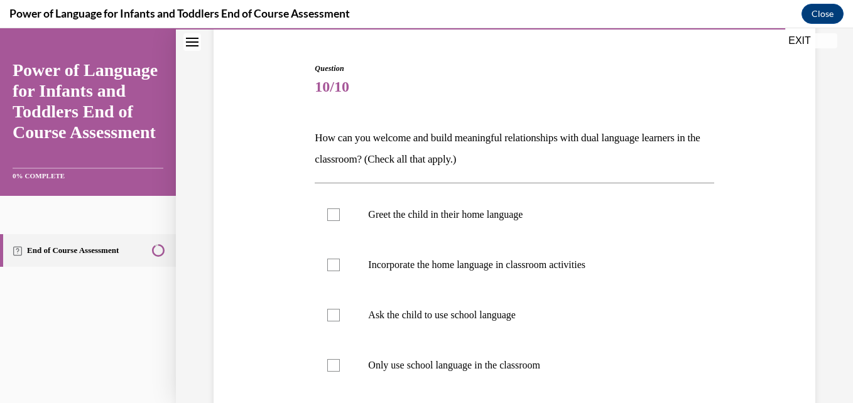
scroll to position [122, 0]
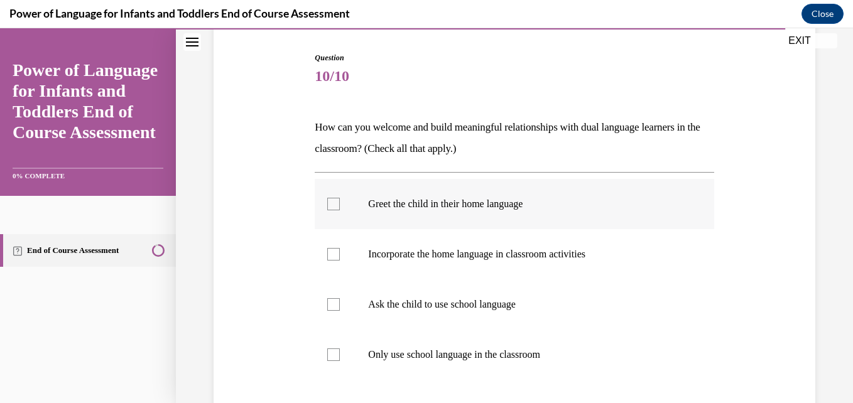
click at [328, 206] on div at bounding box center [333, 204] width 13 height 13
click at [328, 206] on input "Greet the child in their home language" at bounding box center [333, 204] width 13 height 13
checkbox input "true"
click at [329, 254] on div at bounding box center [333, 254] width 13 height 13
click at [329, 254] on input "Incorporate the home language in classroom activities" at bounding box center [333, 254] width 13 height 13
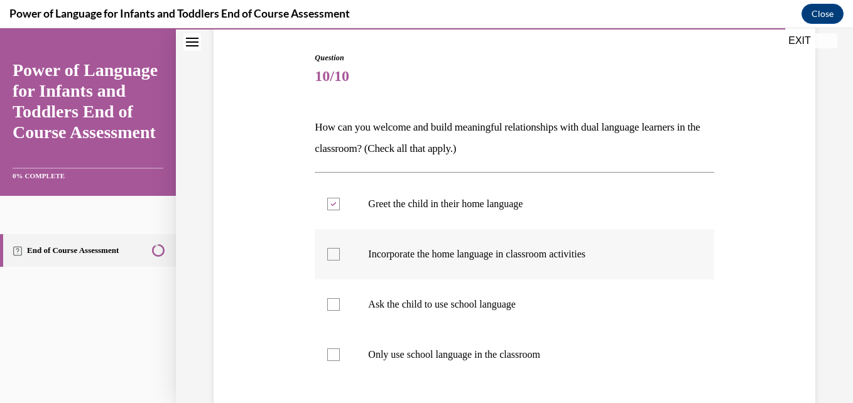
checkbox input "true"
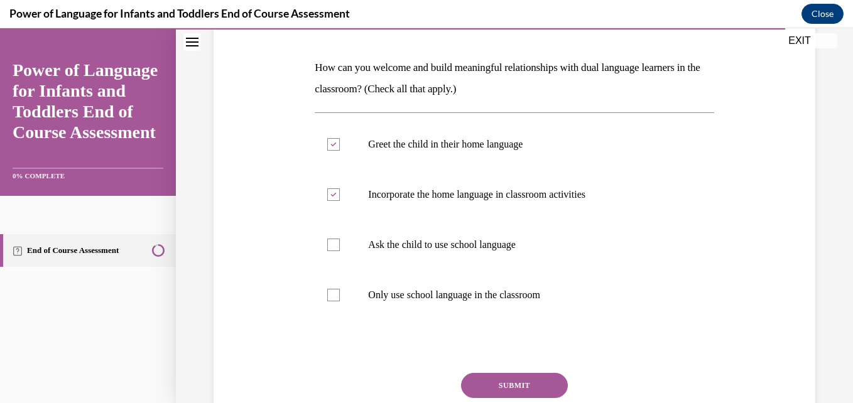
scroll to position [183, 0]
click at [484, 376] on button "SUBMIT" at bounding box center [514, 385] width 107 height 25
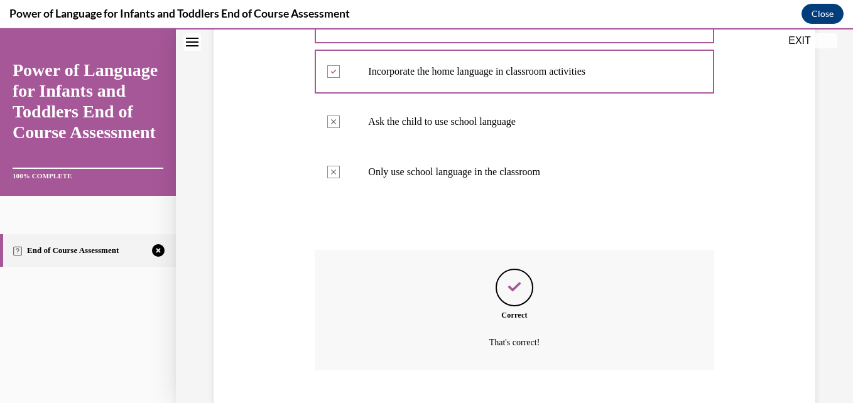
scroll to position [382, 0]
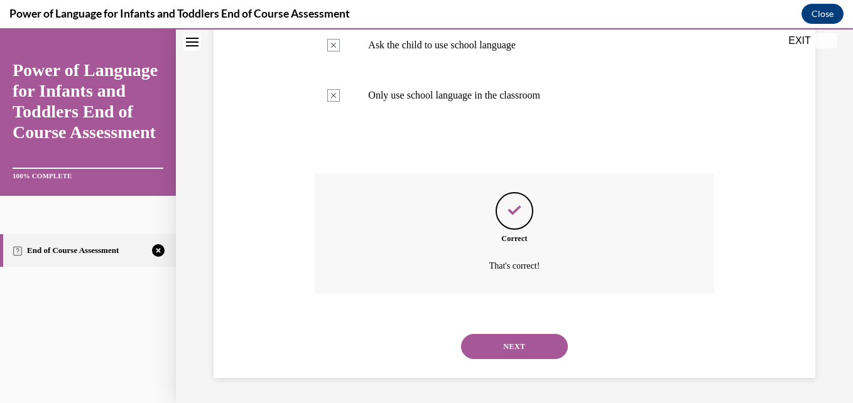
click at [509, 346] on button "NEXT" at bounding box center [514, 346] width 107 height 25
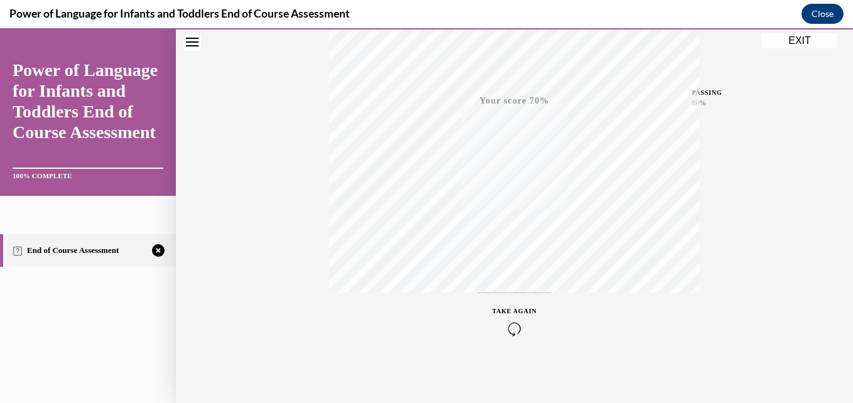
scroll to position [269, 0]
click at [513, 331] on icon "button" at bounding box center [515, 327] width 45 height 14
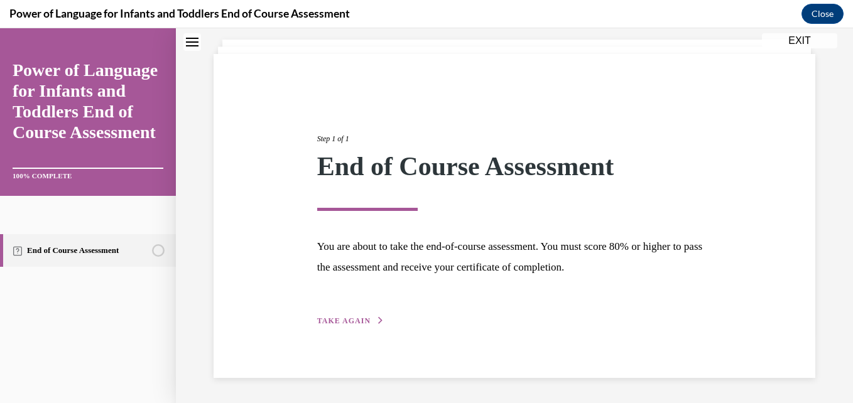
click at [367, 318] on button "TAKE AGAIN" at bounding box center [350, 320] width 67 height 11
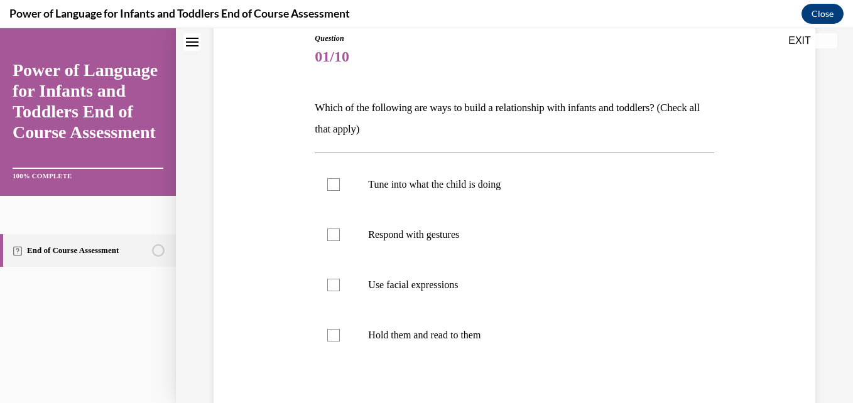
scroll to position [143, 0]
click at [335, 183] on div at bounding box center [333, 184] width 13 height 13
click at [335, 183] on input "Tune into what the child is doing" at bounding box center [333, 184] width 13 height 13
click at [329, 204] on label "Tune into what the child is doing" at bounding box center [514, 184] width 399 height 50
click at [329, 190] on input "Tune into what the child is doing" at bounding box center [333, 184] width 13 height 13
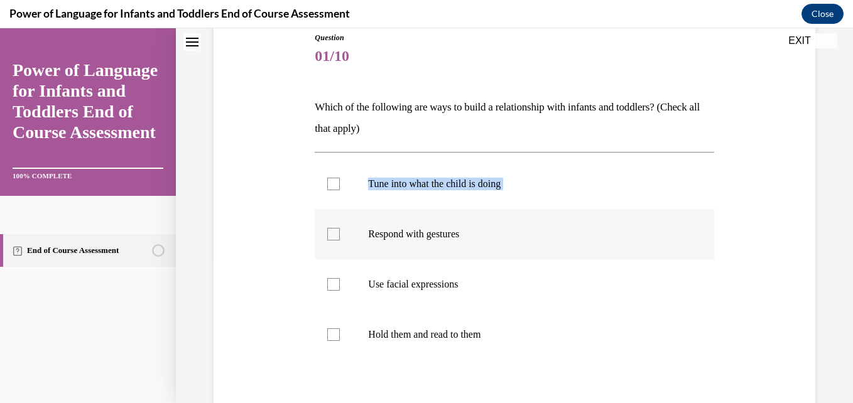
drag, startPoint x: 329, startPoint y: 184, endPoint x: 332, endPoint y: 236, distance: 52.2
click at [332, 236] on ul "Tune into what the child is doing Respond with gestures Use facial expressions …" at bounding box center [514, 259] width 399 height 201
click at [330, 183] on div at bounding box center [333, 184] width 13 height 13
click at [330, 183] on input "Tune into what the child is doing" at bounding box center [333, 184] width 13 height 13
checkbox input "true"
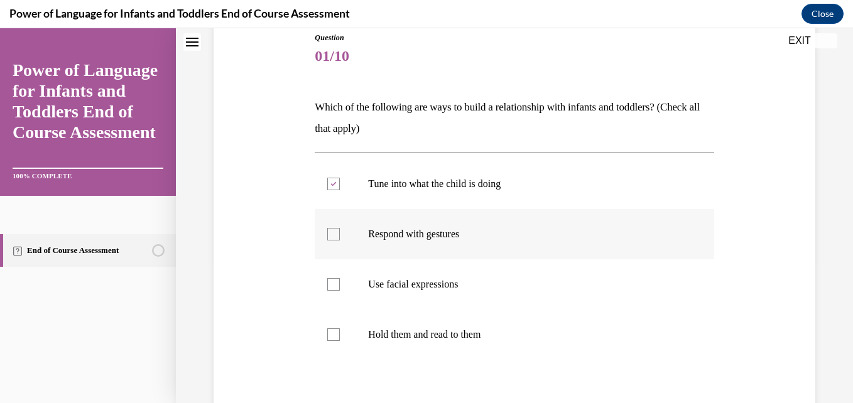
click at [332, 238] on div at bounding box center [333, 234] width 13 height 13
click at [332, 238] on input "Respond with gestures" at bounding box center [333, 234] width 13 height 13
checkbox input "true"
click at [330, 286] on div at bounding box center [333, 284] width 13 height 13
click at [330, 286] on input "Use facial expressions" at bounding box center [333, 284] width 13 height 13
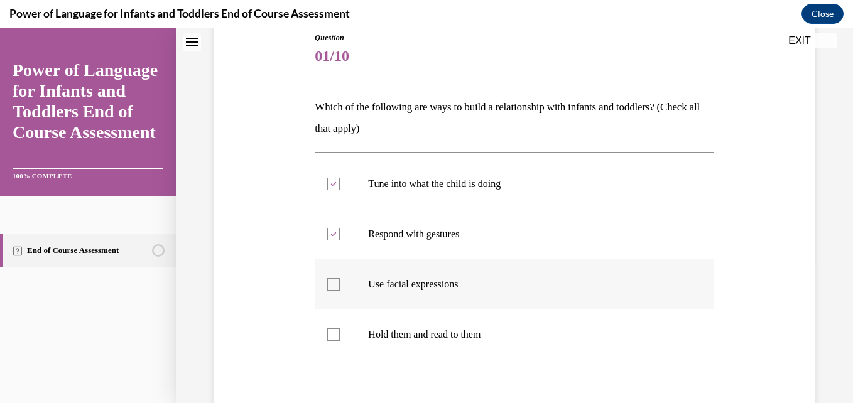
checkbox input "true"
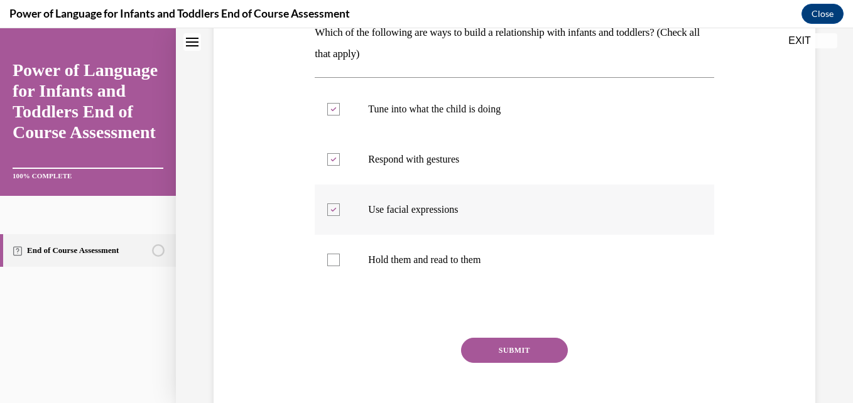
scroll to position [218, 0]
click at [501, 354] on button "SUBMIT" at bounding box center [514, 349] width 107 height 25
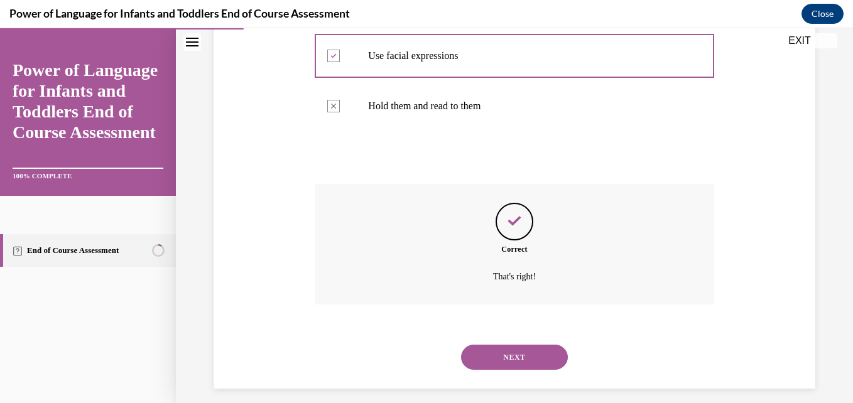
scroll to position [382, 0]
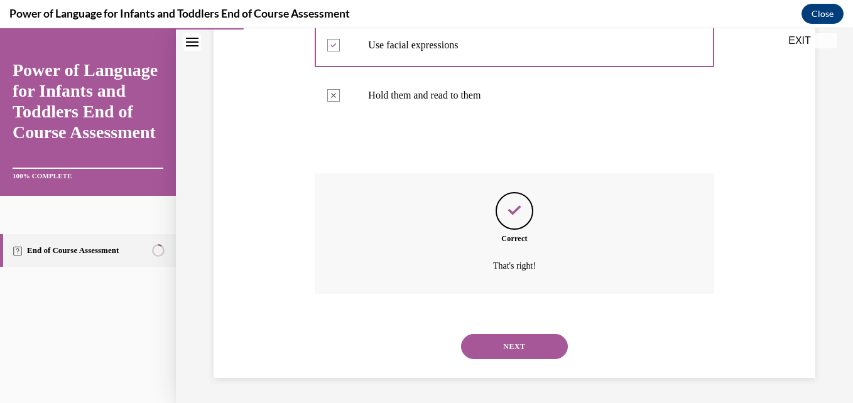
click at [501, 354] on button "NEXT" at bounding box center [514, 346] width 107 height 25
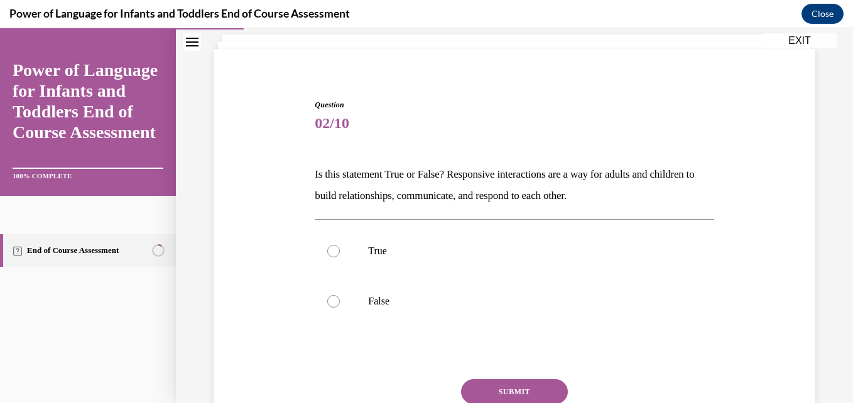
scroll to position [76, 0]
click at [336, 250] on div at bounding box center [333, 250] width 13 height 13
click at [336, 250] on input "True" at bounding box center [333, 250] width 13 height 13
radio input "true"
click at [528, 386] on button "SUBMIT" at bounding box center [514, 391] width 107 height 25
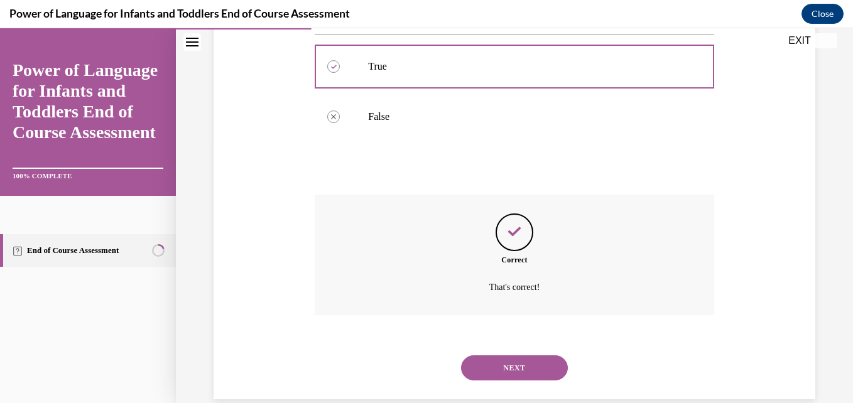
scroll to position [281, 0]
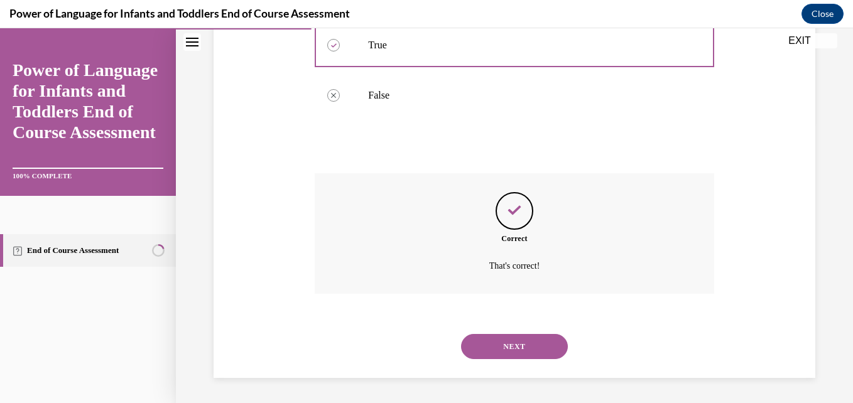
click at [505, 340] on button "NEXT" at bounding box center [514, 346] width 107 height 25
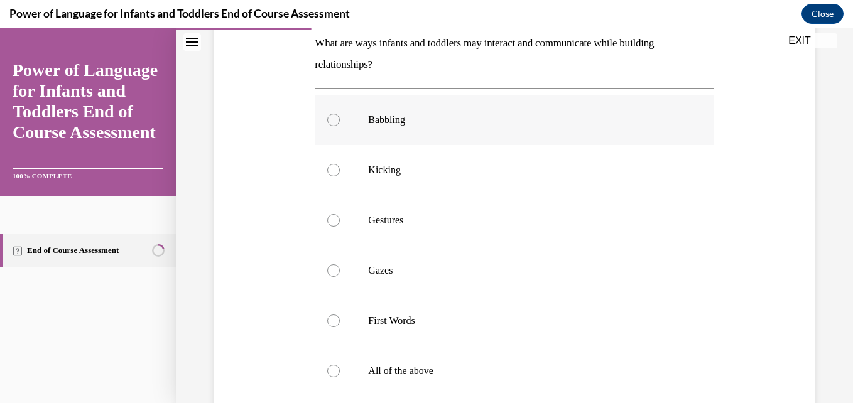
scroll to position [207, 0]
click at [329, 370] on div at bounding box center [333, 370] width 13 height 13
click at [329, 370] on input "All of the above" at bounding box center [333, 370] width 13 height 13
radio input "true"
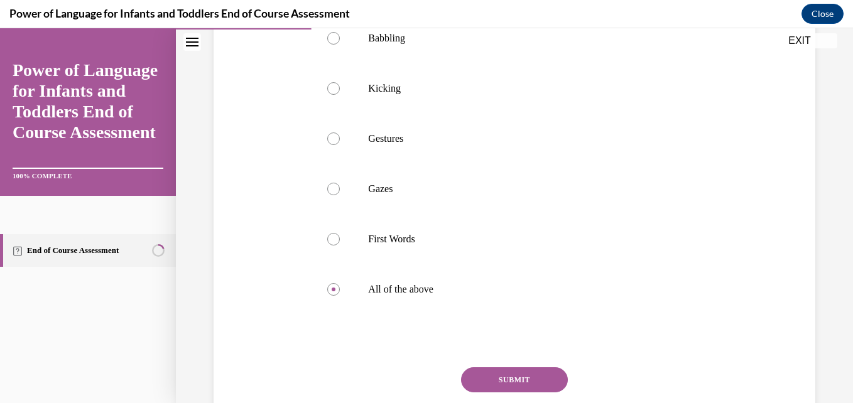
click at [485, 376] on button "SUBMIT" at bounding box center [514, 379] width 107 height 25
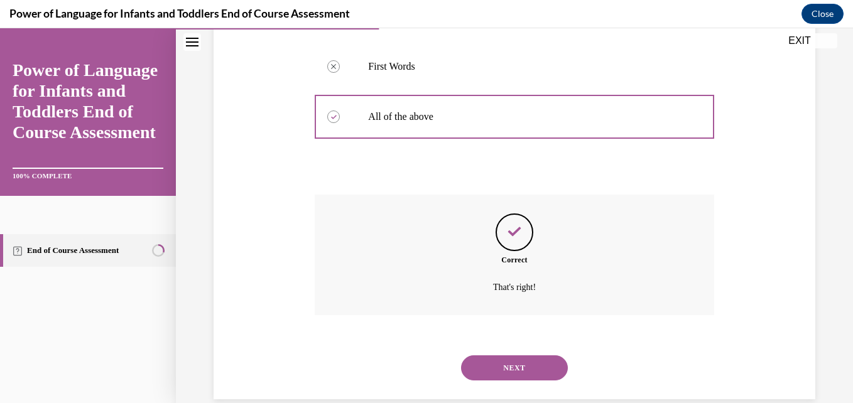
scroll to position [482, 0]
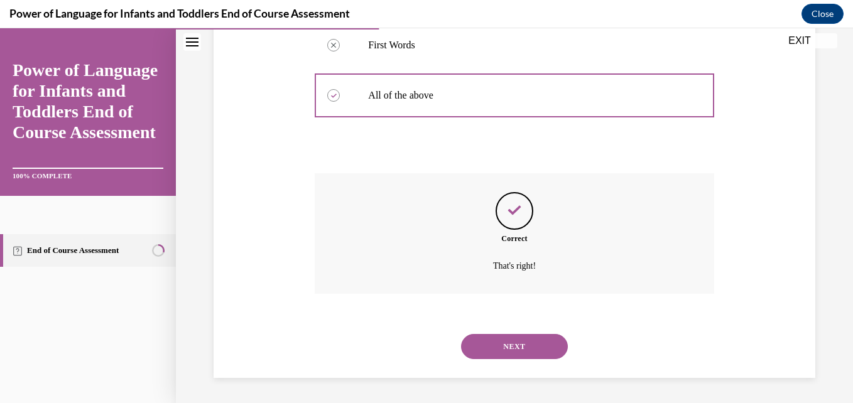
click at [511, 347] on button "NEXT" at bounding box center [514, 346] width 107 height 25
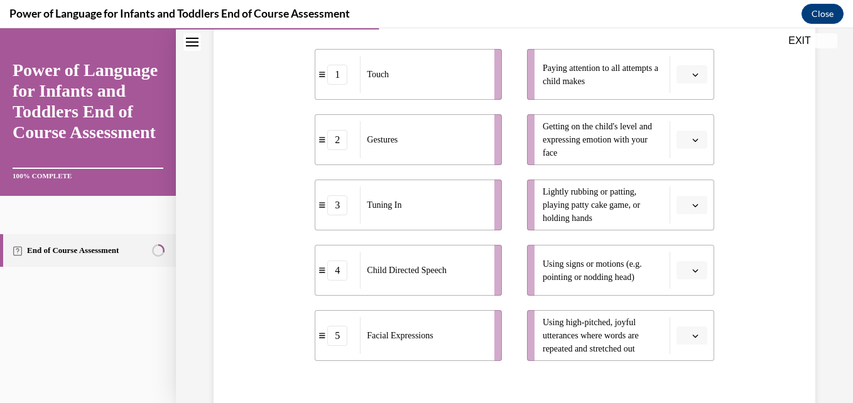
scroll to position [254, 0]
click at [692, 339] on icon "button" at bounding box center [695, 338] width 6 height 6
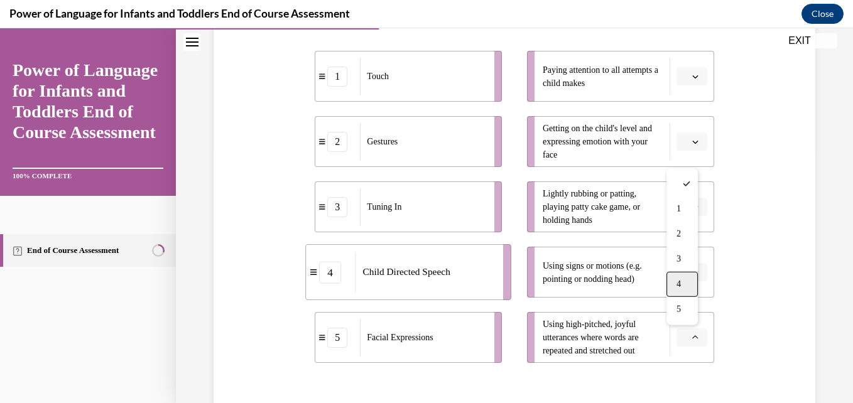
click at [690, 288] on div "4" at bounding box center [682, 284] width 31 height 25
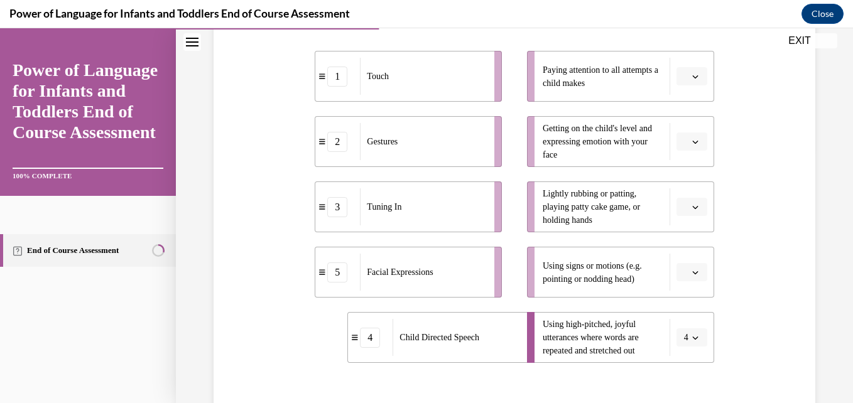
click at [691, 268] on span "button" at bounding box center [695, 272] width 9 height 9
click at [687, 178] on div "2" at bounding box center [682, 168] width 31 height 25
click at [691, 203] on span "button" at bounding box center [695, 207] width 9 height 9
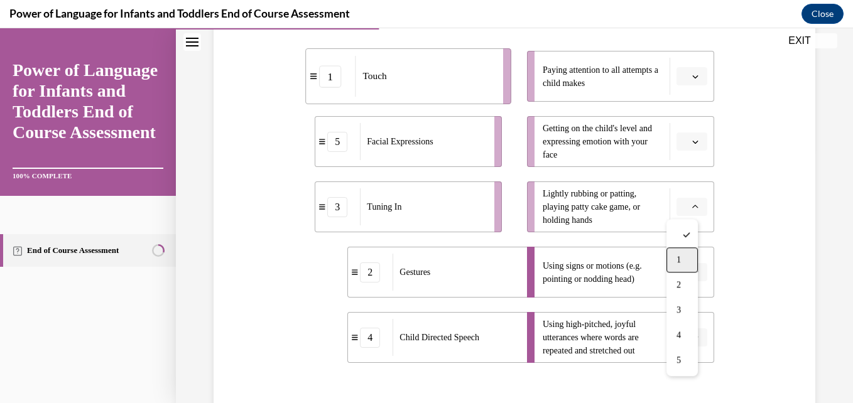
click at [687, 259] on div "1" at bounding box center [682, 260] width 31 height 25
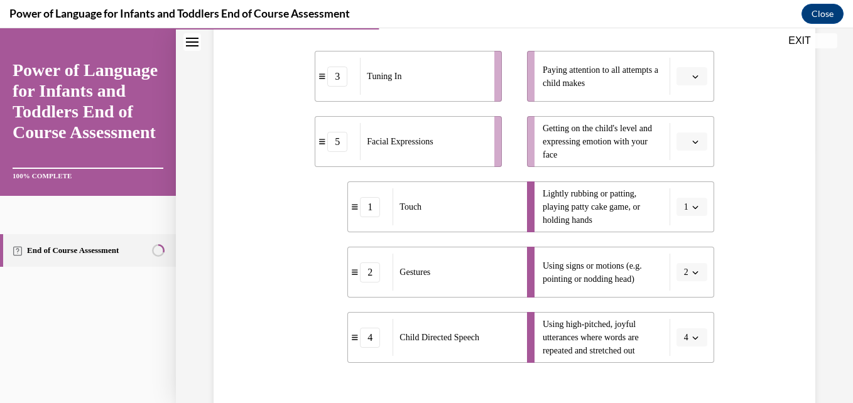
click at [692, 143] on icon "button" at bounding box center [695, 142] width 6 height 6
click at [681, 295] on span "5" at bounding box center [679, 295] width 4 height 10
click at [692, 79] on icon "button" at bounding box center [695, 76] width 6 height 6
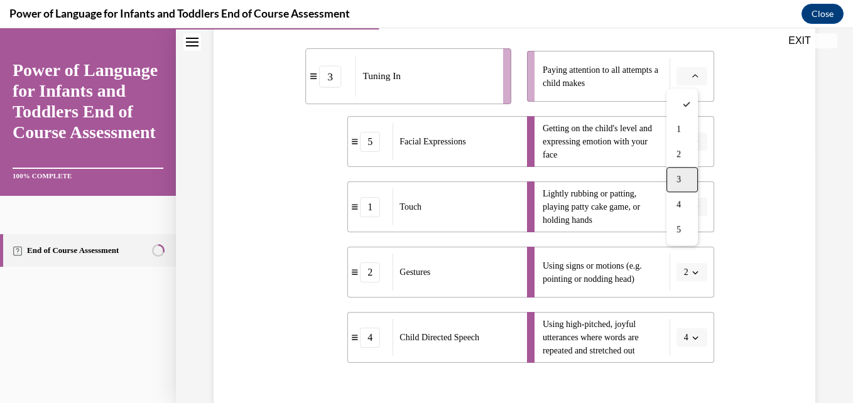
click at [685, 177] on div "3" at bounding box center [682, 179] width 31 height 25
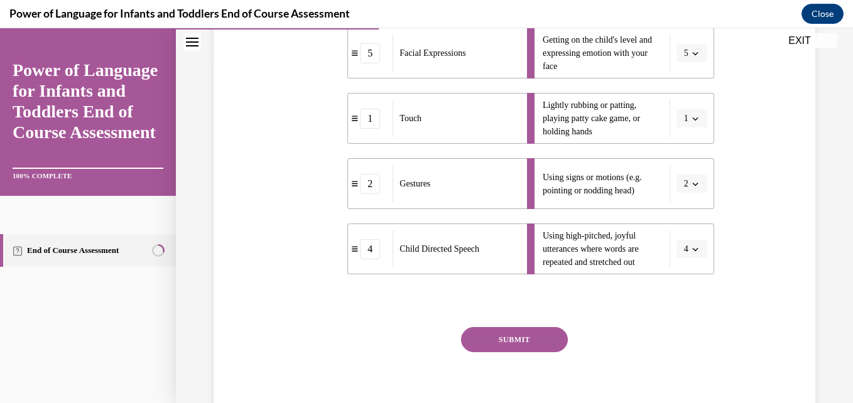
scroll to position [343, 0]
click at [535, 331] on button "SUBMIT" at bounding box center [514, 339] width 107 height 25
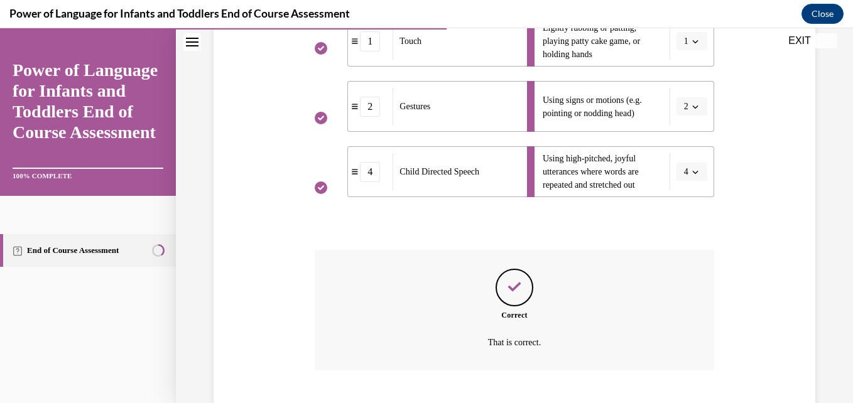
scroll to position [496, 0]
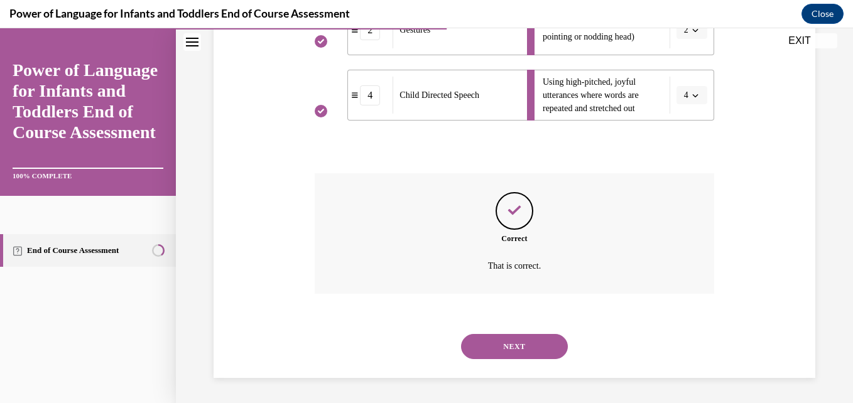
click at [529, 342] on button "NEXT" at bounding box center [514, 346] width 107 height 25
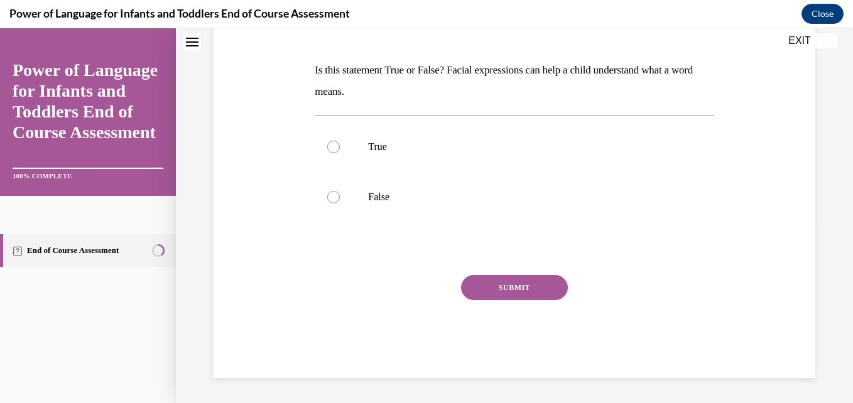
scroll to position [0, 0]
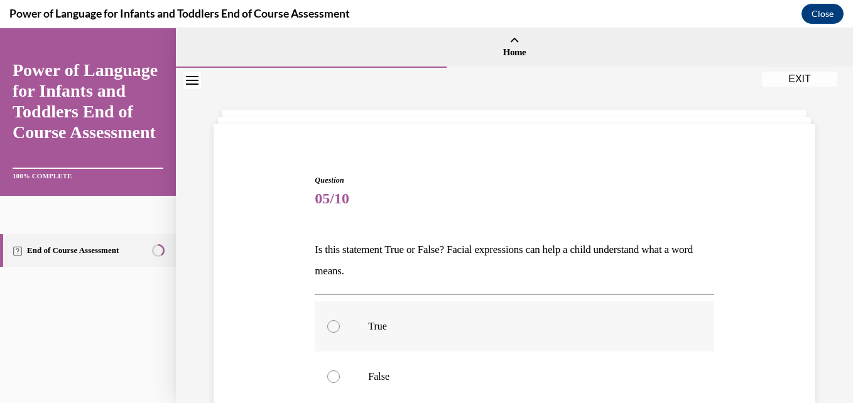
click at [328, 319] on label "True" at bounding box center [514, 327] width 399 height 50
click at [328, 320] on input "True" at bounding box center [333, 326] width 13 height 13
radio input "true"
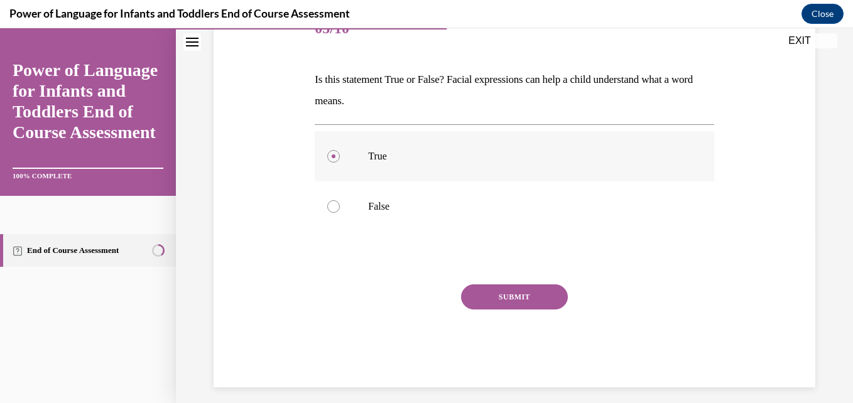
scroll to position [171, 0]
click at [506, 297] on button "SUBMIT" at bounding box center [514, 296] width 107 height 25
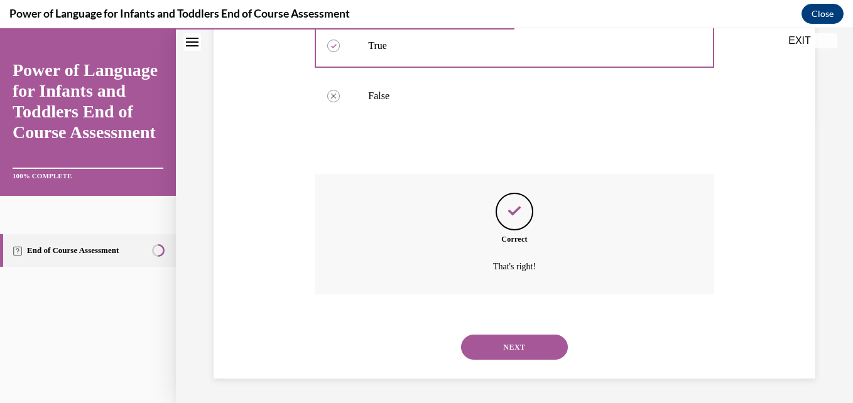
scroll to position [281, 0]
click at [506, 344] on button "NEXT" at bounding box center [514, 346] width 107 height 25
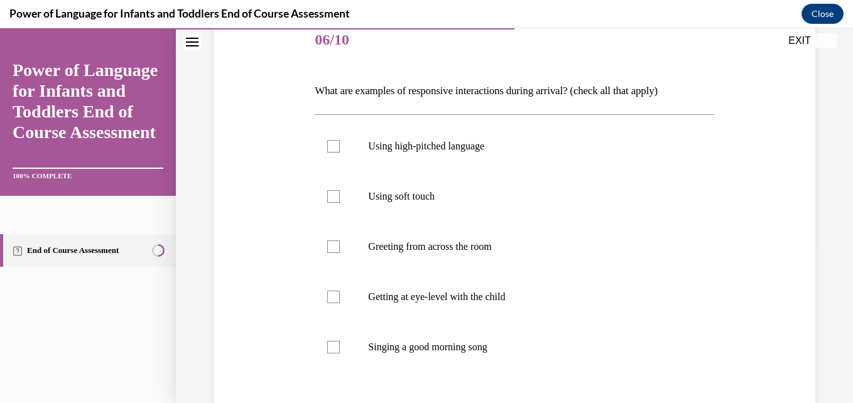
scroll to position [160, 0]
click at [328, 148] on div at bounding box center [333, 145] width 13 height 13
click at [328, 148] on input "Using high-pitched language" at bounding box center [333, 145] width 13 height 13
checkbox input "true"
click at [328, 195] on div at bounding box center [333, 196] width 13 height 13
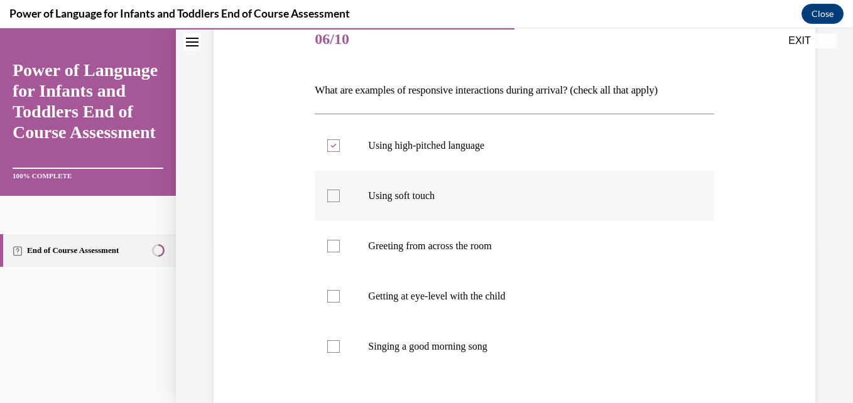
click at [328, 195] on input "Using soft touch" at bounding box center [333, 196] width 13 height 13
checkbox input "true"
click at [329, 291] on div at bounding box center [333, 296] width 13 height 13
click at [329, 291] on input "Getting at eye-level with the child" at bounding box center [333, 296] width 13 height 13
checkbox input "true"
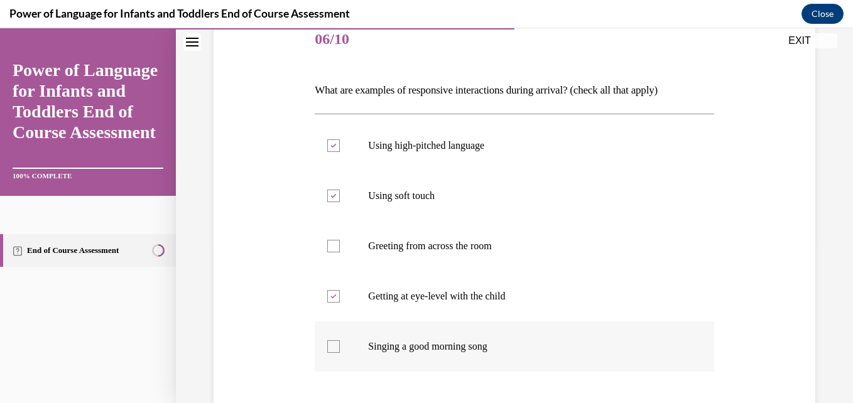
click at [337, 353] on label "Singing a good morning song" at bounding box center [514, 347] width 399 height 50
click at [337, 353] on input "Singing a good morning song" at bounding box center [333, 346] width 13 height 13
click at [337, 353] on label "Singing a good morning song" at bounding box center [514, 347] width 399 height 50
click at [337, 353] on input "Singing a good morning song" at bounding box center [333, 346] width 13 height 13
click at [321, 344] on label "Singing a good morning song" at bounding box center [514, 347] width 399 height 50
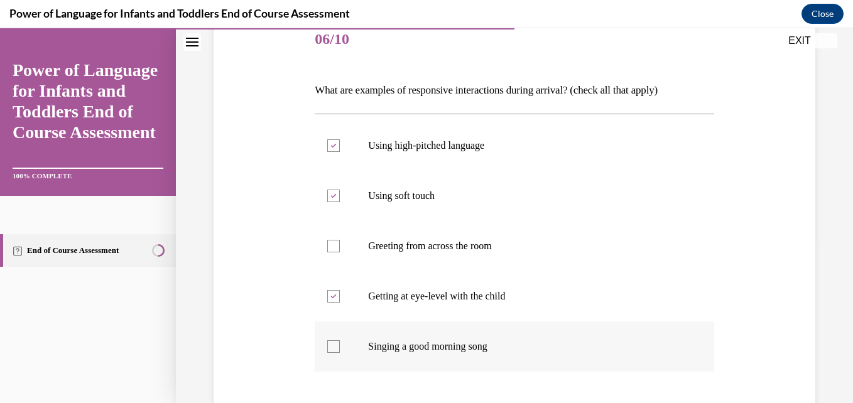
click at [327, 344] on input "Singing a good morning song" at bounding box center [333, 346] width 13 height 13
checkbox input "true"
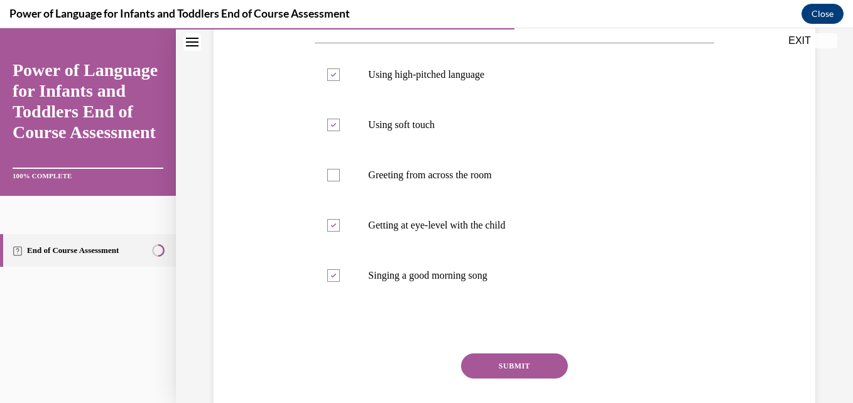
click at [491, 361] on button "SUBMIT" at bounding box center [514, 366] width 107 height 25
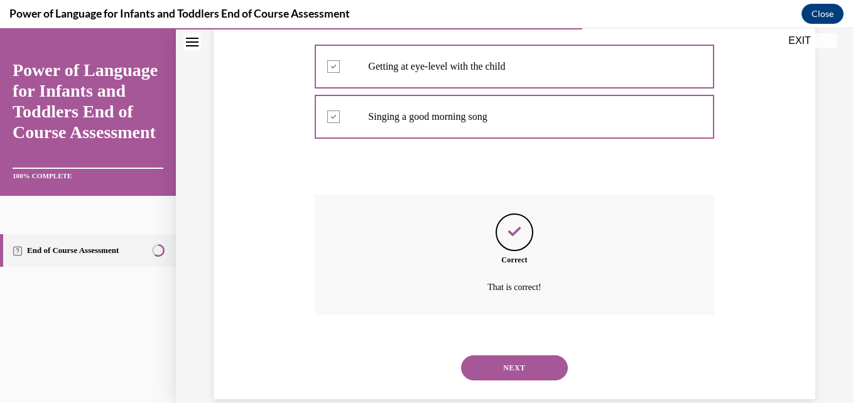
scroll to position [411, 0]
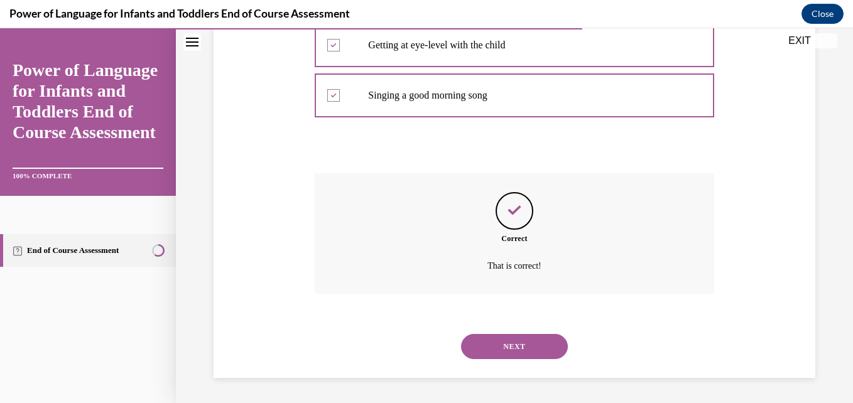
click at [515, 344] on button "NEXT" at bounding box center [514, 346] width 107 height 25
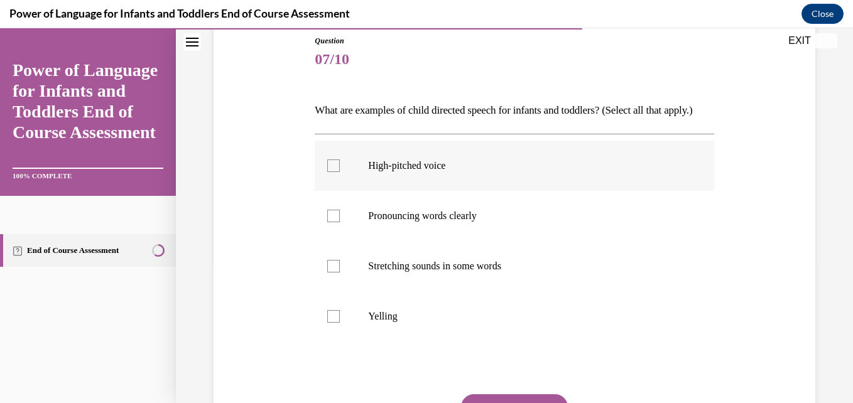
scroll to position [140, 0]
click at [329, 272] on div at bounding box center [333, 265] width 13 height 13
click at [329, 272] on input "Stretching sounds in some words" at bounding box center [333, 265] width 13 height 13
checkbox input "true"
drag, startPoint x: 332, startPoint y: 237, endPoint x: 329, endPoint y: 190, distance: 47.3
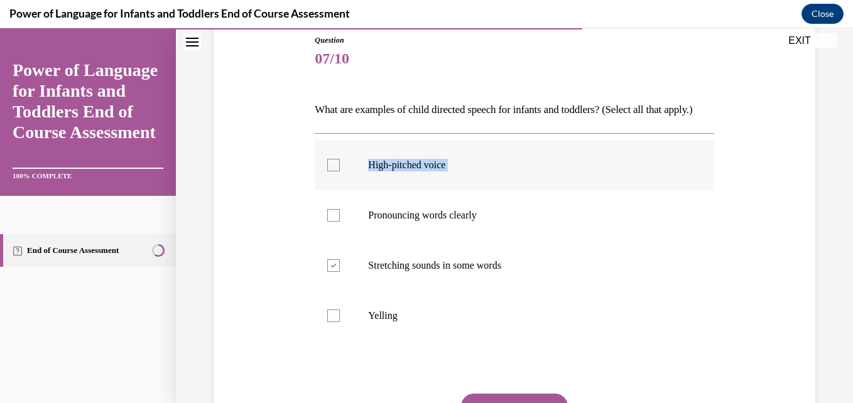
click at [329, 190] on ul "High-pitched voice Pronouncing words clearly Stretching sounds in some words Ye…" at bounding box center [514, 240] width 399 height 201
click at [329, 171] on div at bounding box center [333, 165] width 13 height 13
click at [329, 171] on input "High-pitched voice" at bounding box center [333, 165] width 13 height 13
checkbox input "true"
click at [334, 222] on div at bounding box center [333, 215] width 13 height 13
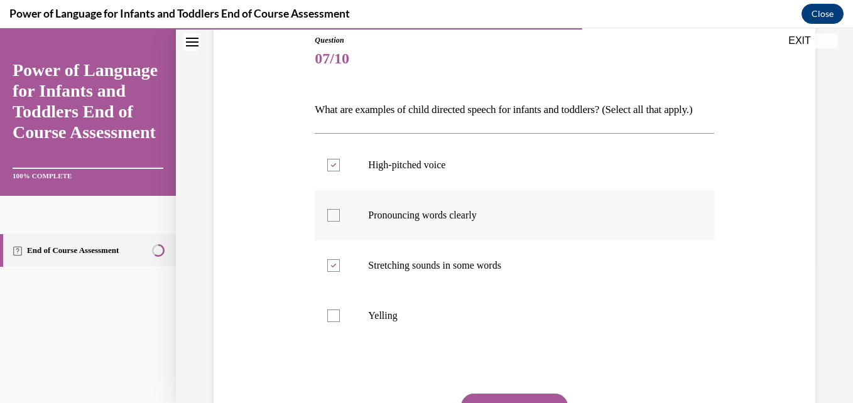
click at [334, 222] on input "Pronouncing words clearly" at bounding box center [333, 215] width 13 height 13
checkbox input "true"
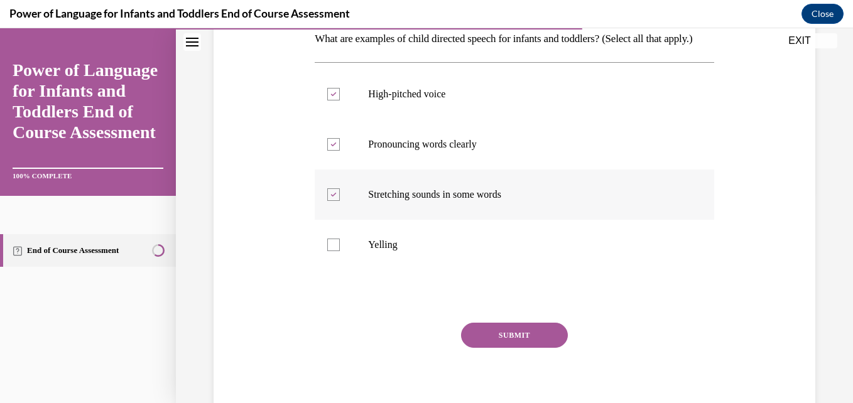
scroll to position [212, 0]
click at [495, 347] on button "SUBMIT" at bounding box center [514, 334] width 107 height 25
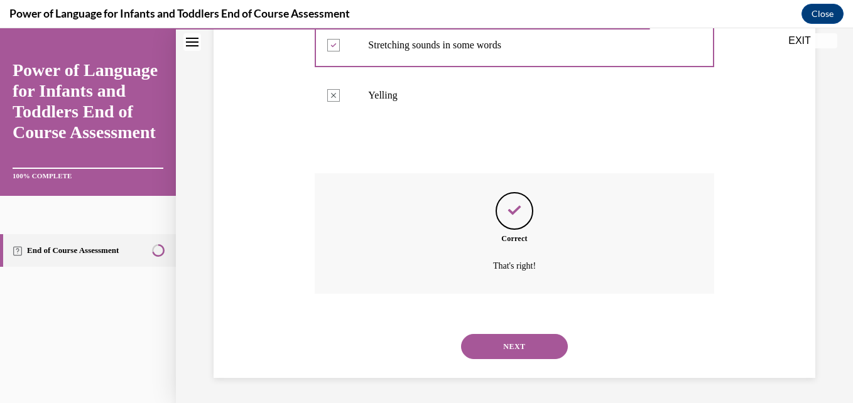
scroll to position [382, 0]
click at [516, 341] on button "NEXT" at bounding box center [514, 346] width 107 height 25
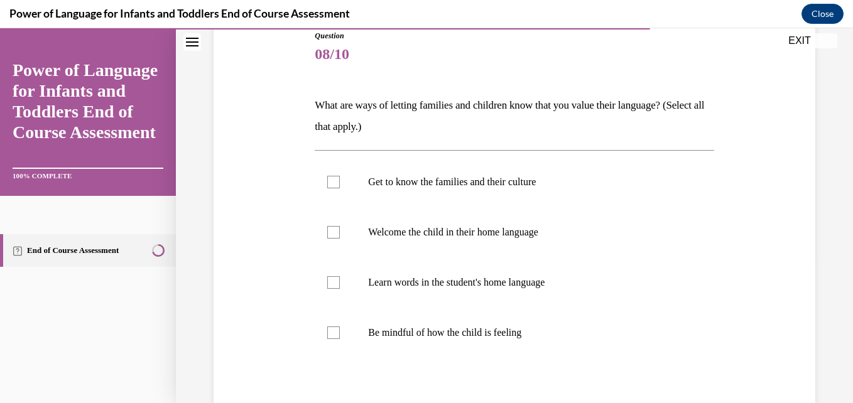
scroll to position [155, 0]
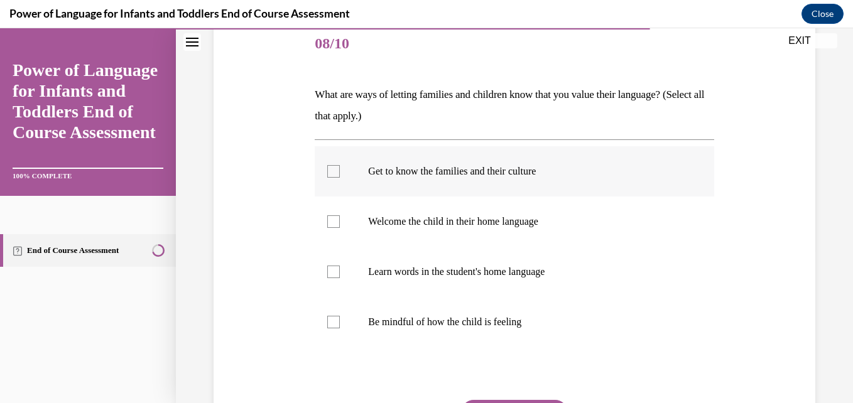
click at [332, 174] on div at bounding box center [333, 171] width 13 height 13
click at [332, 174] on input "Get to know the families and their culture" at bounding box center [333, 171] width 13 height 13
checkbox input "true"
click at [330, 219] on div at bounding box center [333, 221] width 13 height 13
click at [330, 219] on input "Welcome the child in their home language" at bounding box center [333, 221] width 13 height 13
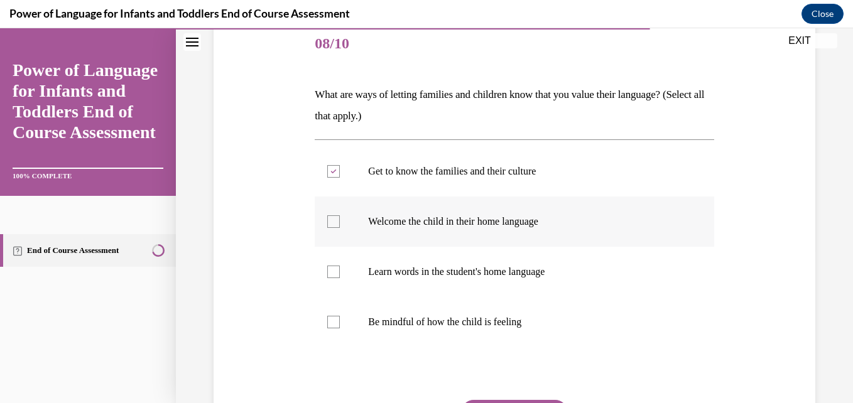
checkbox input "true"
click at [331, 272] on div at bounding box center [333, 272] width 13 height 13
click at [331, 272] on input "Learn words in the student's home language" at bounding box center [333, 272] width 13 height 13
checkbox input "true"
click at [333, 324] on div at bounding box center [333, 322] width 13 height 13
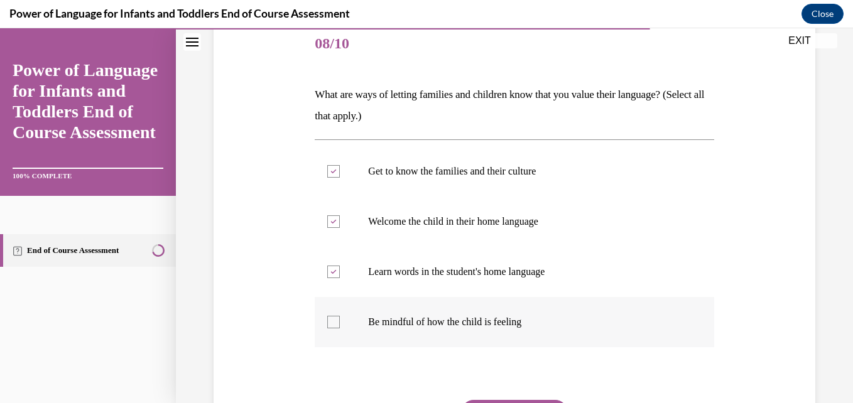
click at [333, 324] on input "Be mindful of how the child is feeling" at bounding box center [333, 322] width 13 height 13
checkbox input "true"
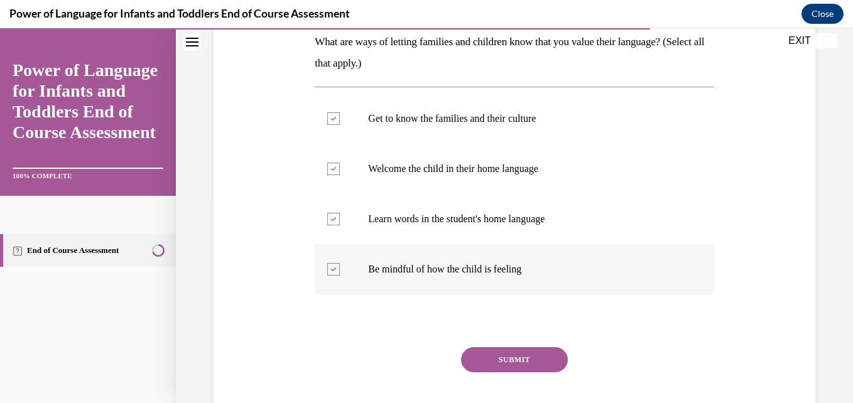
scroll to position [215, 0]
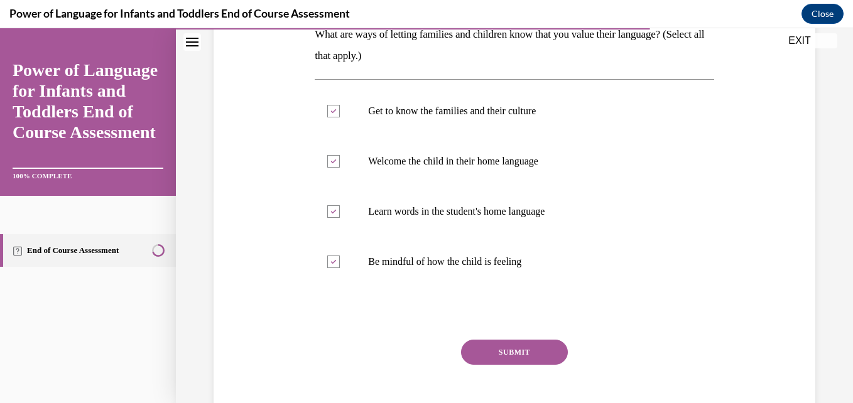
click at [479, 343] on button "SUBMIT" at bounding box center [514, 352] width 107 height 25
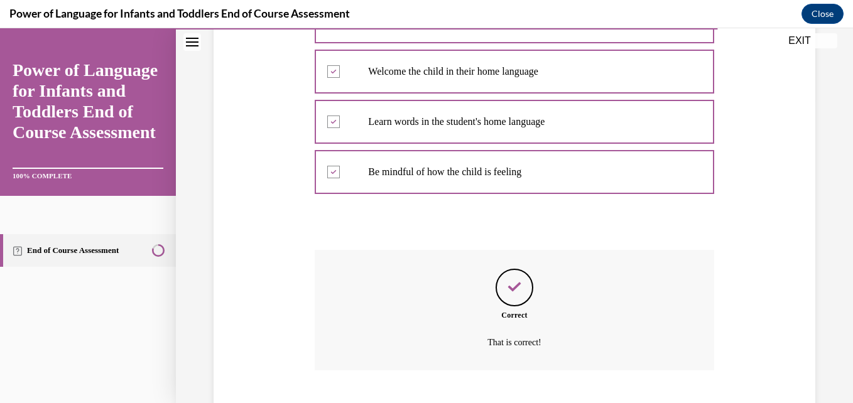
scroll to position [382, 0]
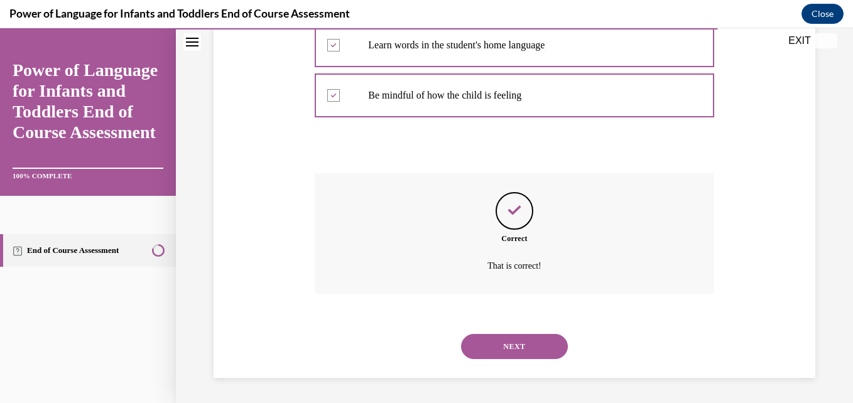
click at [503, 345] on button "NEXT" at bounding box center [514, 346] width 107 height 25
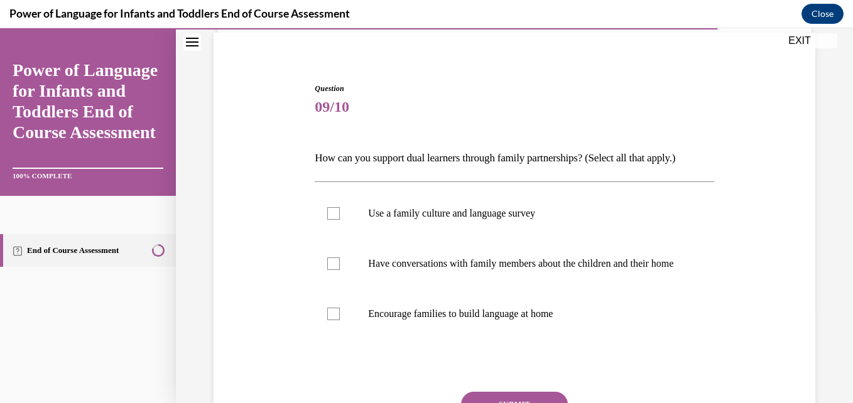
scroll to position [92, 0]
click at [329, 211] on div at bounding box center [333, 213] width 13 height 13
click at [329, 211] on input "Use a family culture and language survey" at bounding box center [333, 213] width 13 height 13
checkbox input "true"
click at [334, 267] on div at bounding box center [333, 263] width 13 height 13
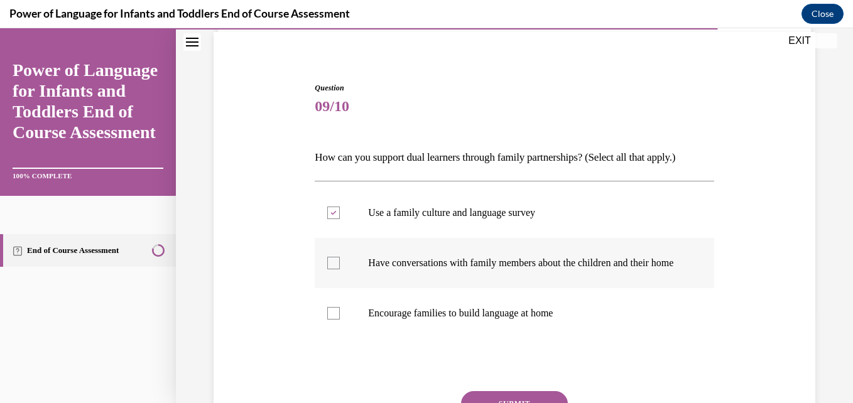
click at [334, 267] on input "Have conversations with family members about the children and their home" at bounding box center [333, 263] width 13 height 13
checkbox input "true"
click at [332, 320] on div at bounding box center [333, 313] width 13 height 13
click at [332, 320] on input "Encourage families to build language at home" at bounding box center [333, 313] width 13 height 13
checkbox input "true"
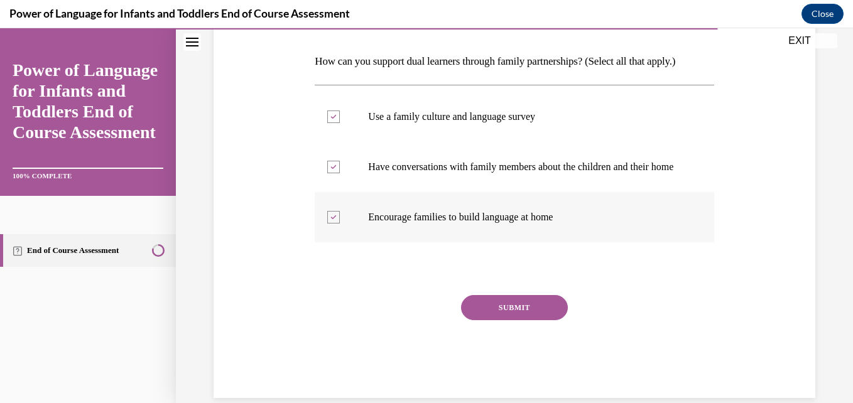
scroll to position [190, 0]
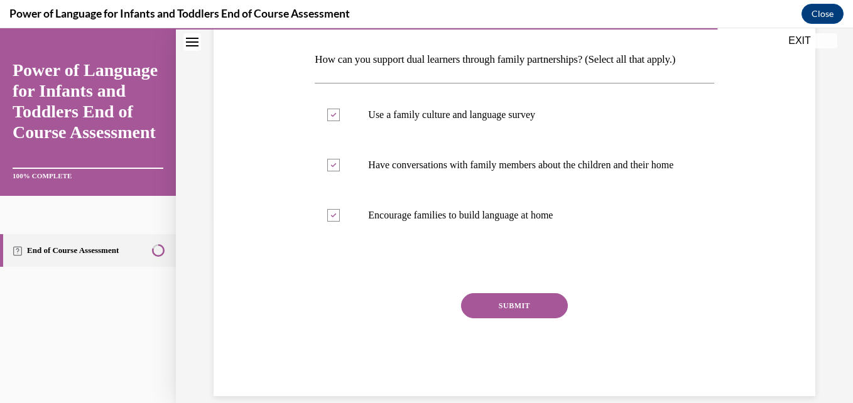
click at [491, 318] on button "SUBMIT" at bounding box center [514, 305] width 107 height 25
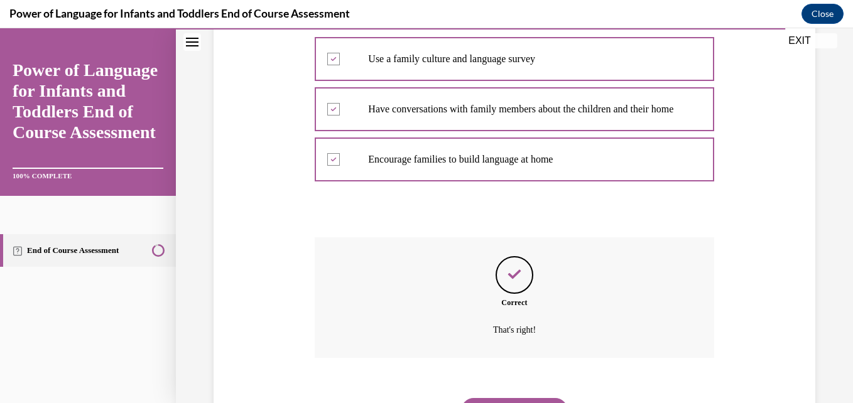
scroll to position [323, 0]
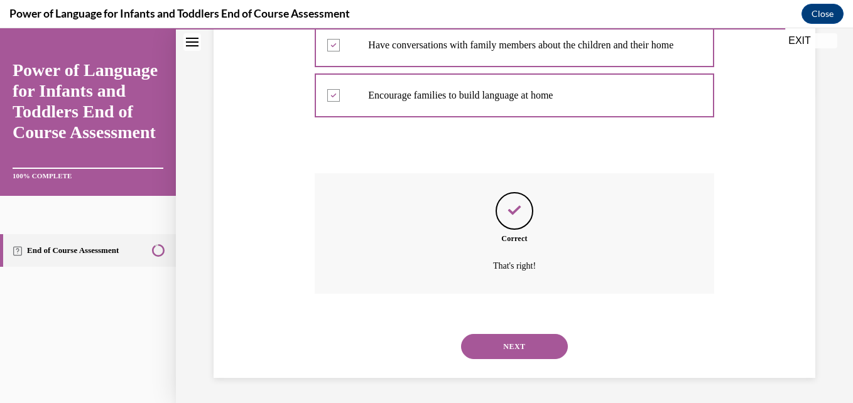
click at [504, 341] on button "NEXT" at bounding box center [514, 346] width 107 height 25
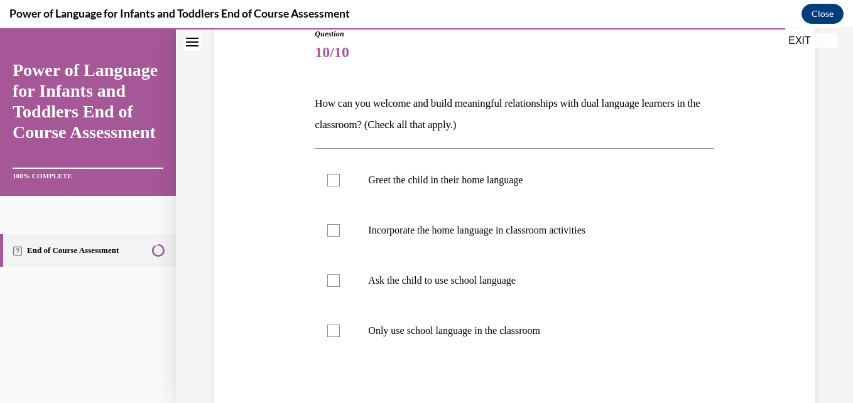
scroll to position [151, 0]
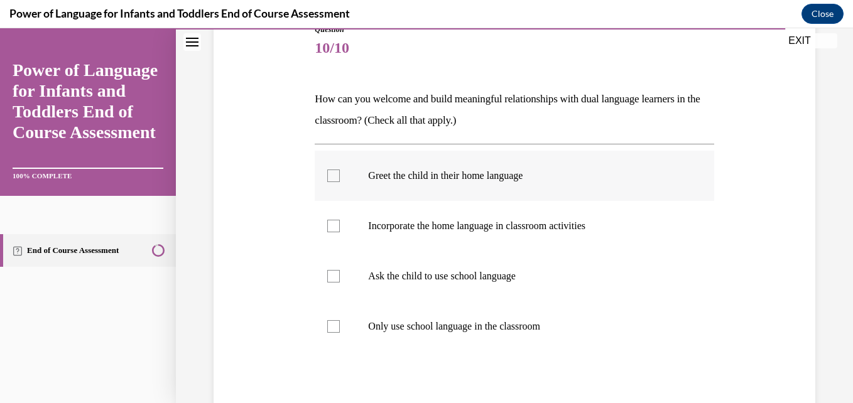
click at [332, 171] on div at bounding box center [333, 176] width 13 height 13
click at [332, 171] on input "Greet the child in their home language" at bounding box center [333, 176] width 13 height 13
checkbox input "true"
click at [331, 217] on label "Incorporate the home language in classroom activities" at bounding box center [514, 226] width 399 height 50
click at [331, 220] on input "Incorporate the home language in classroom activities" at bounding box center [333, 226] width 13 height 13
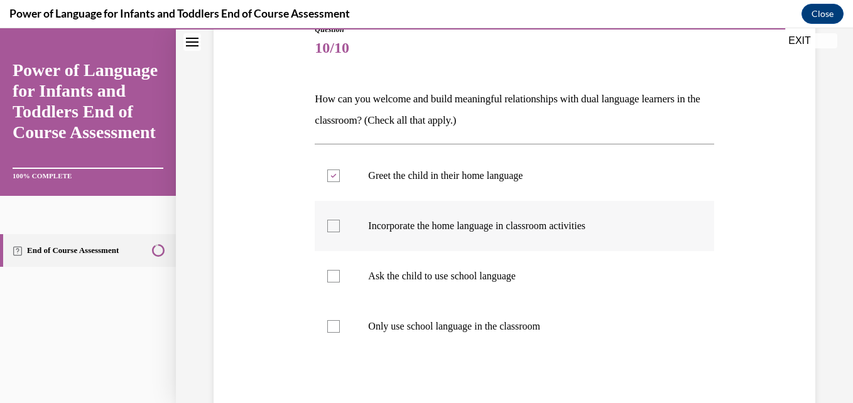
checkbox input "true"
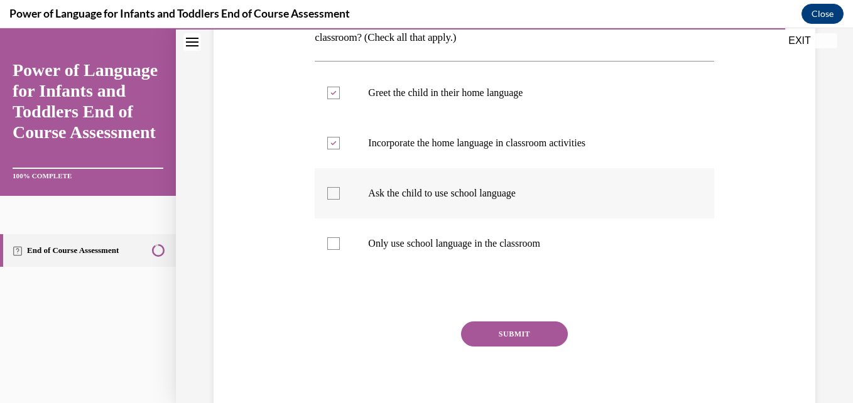
scroll to position [234, 0]
click at [508, 335] on button "SUBMIT" at bounding box center [514, 333] width 107 height 25
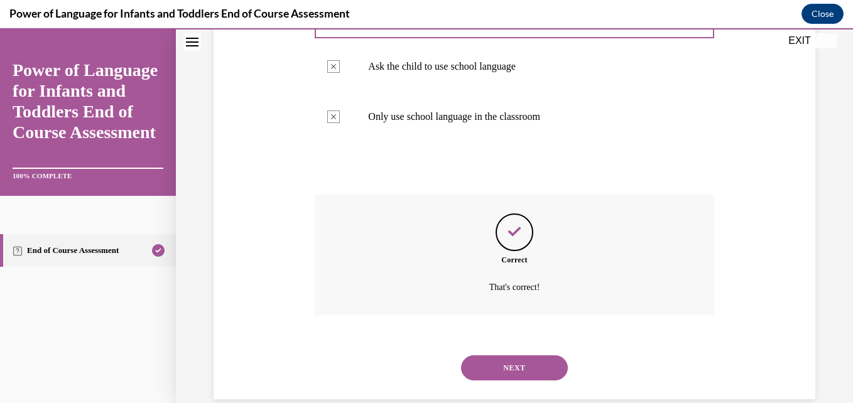
scroll to position [382, 0]
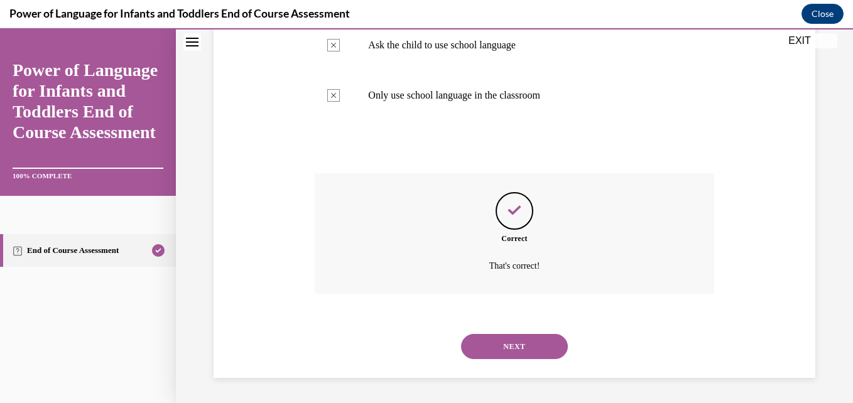
click at [514, 340] on button "NEXT" at bounding box center [514, 346] width 107 height 25
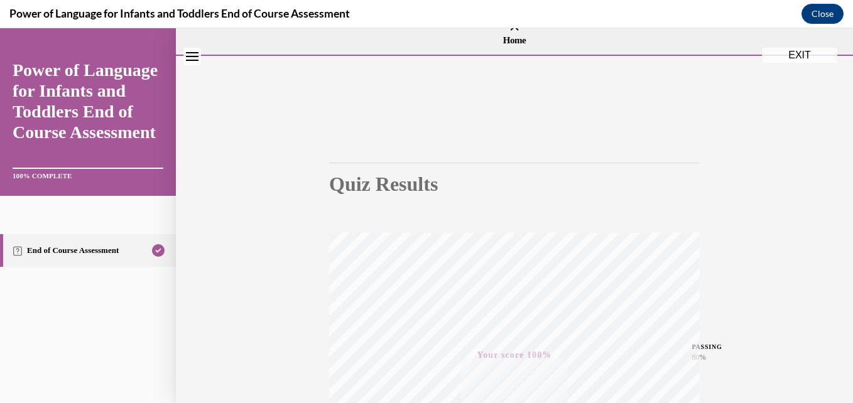
scroll to position [0, 0]
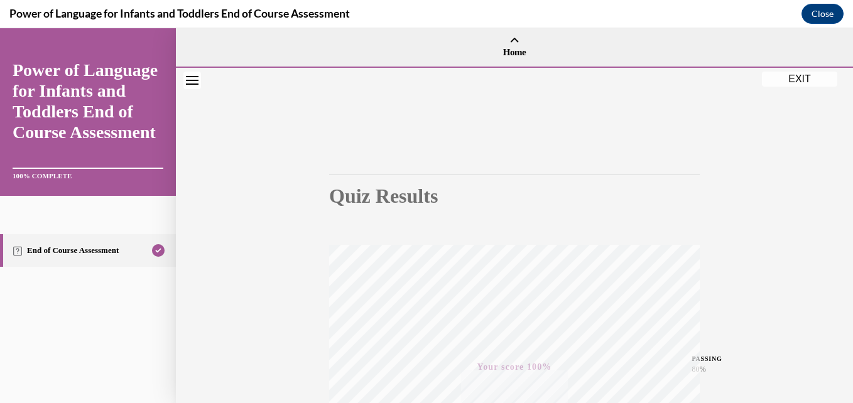
click at [798, 85] on button "EXIT" at bounding box center [799, 79] width 75 height 15
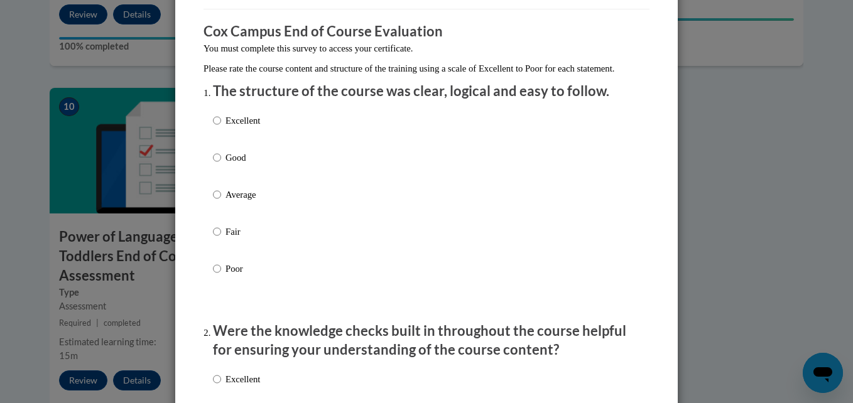
scroll to position [93, 0]
click at [213, 128] on input "Excellent" at bounding box center [217, 121] width 8 height 14
radio input "true"
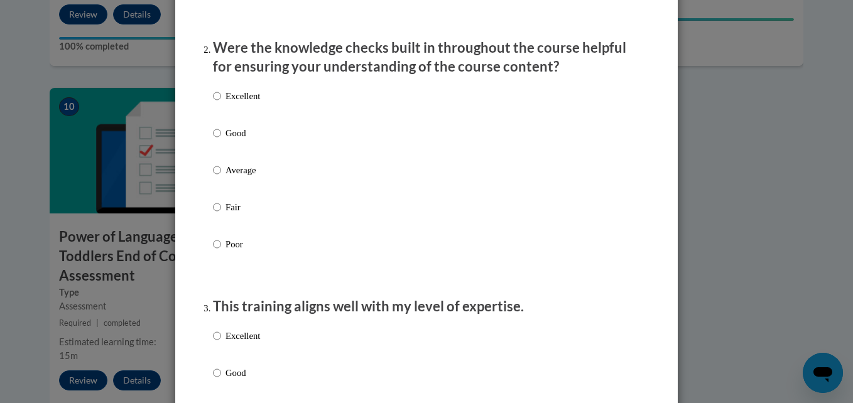
scroll to position [378, 0]
click at [213, 102] on input "Excellent" at bounding box center [217, 96] width 8 height 14
radio input "true"
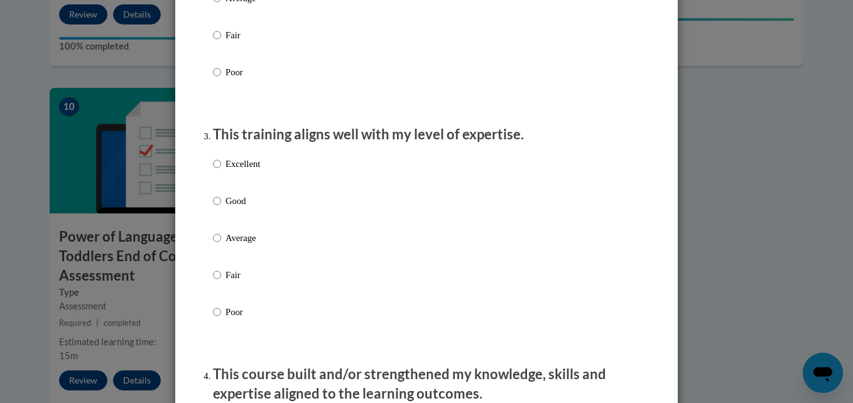
scroll to position [566, 0]
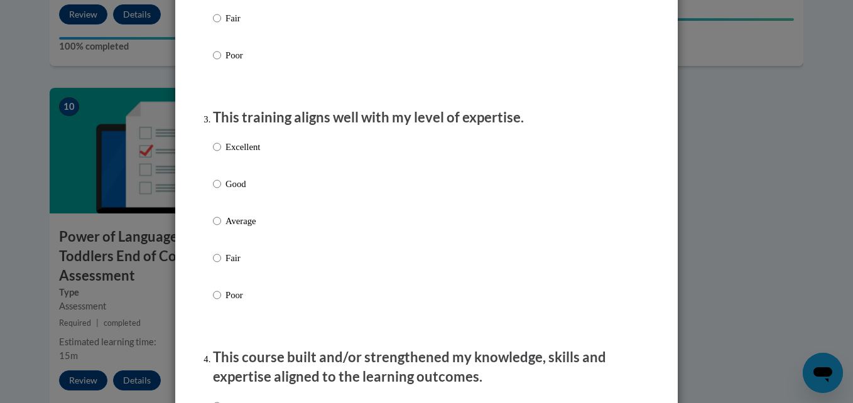
click at [217, 161] on label "Excellent" at bounding box center [236, 157] width 47 height 34
click at [217, 154] on input "Excellent" at bounding box center [217, 147] width 8 height 14
radio input "true"
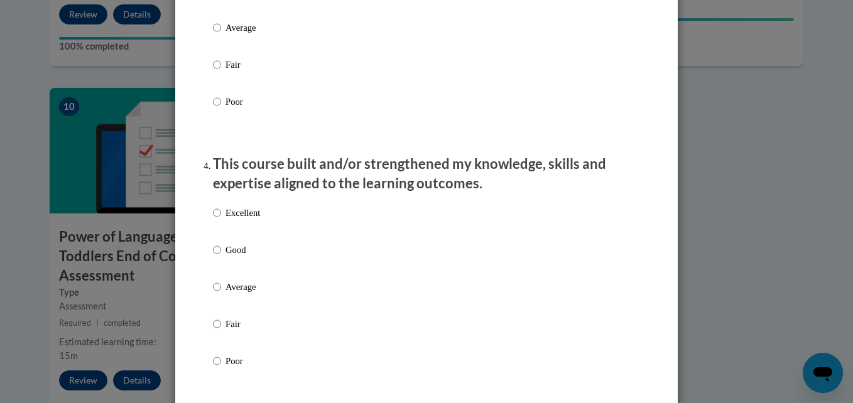
scroll to position [761, 0]
click at [213, 219] on input "Excellent" at bounding box center [217, 212] width 8 height 14
radio input "true"
click at [213, 219] on input "Excellent" at bounding box center [217, 212] width 8 height 14
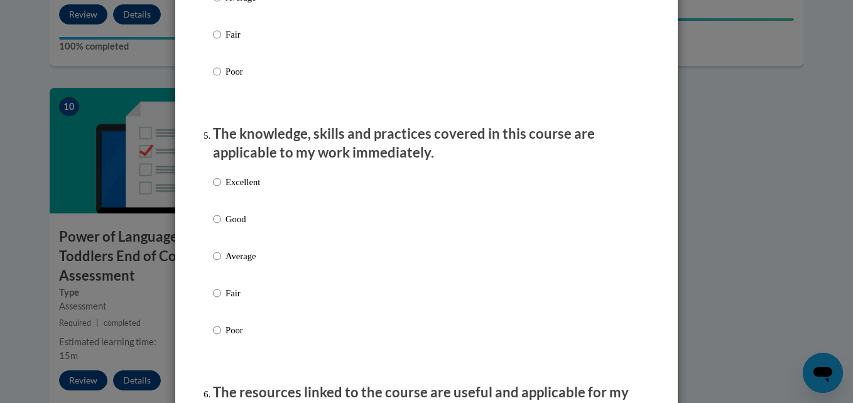
scroll to position [1059, 0]
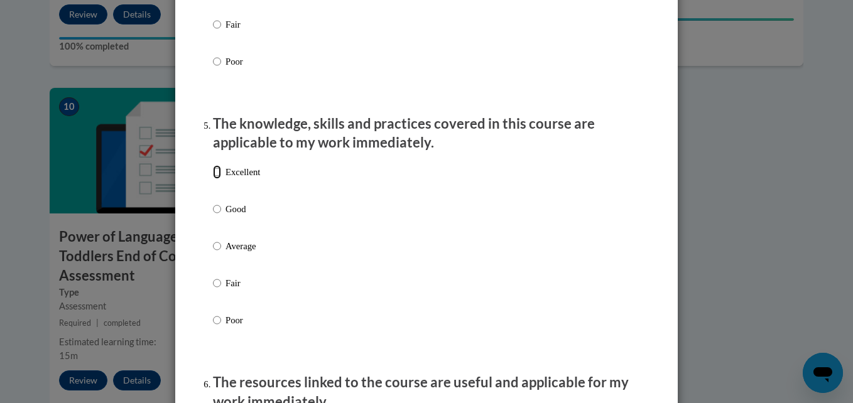
click at [214, 179] on input "Excellent" at bounding box center [217, 172] width 8 height 14
radio input "true"
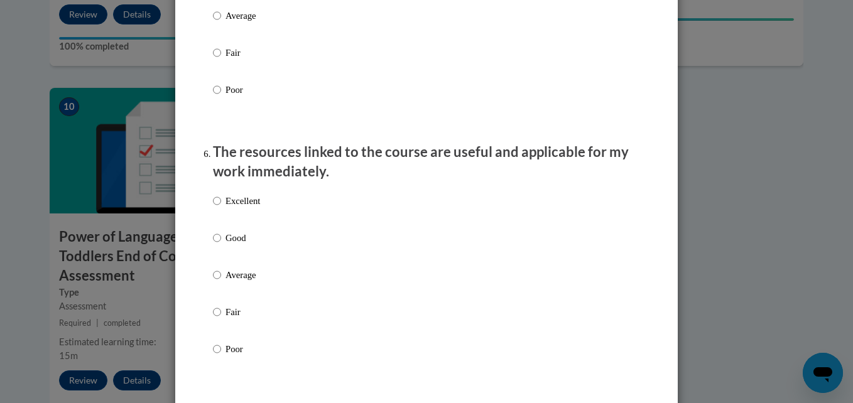
scroll to position [1290, 0]
click at [213, 207] on input "Excellent" at bounding box center [217, 200] width 8 height 14
radio input "true"
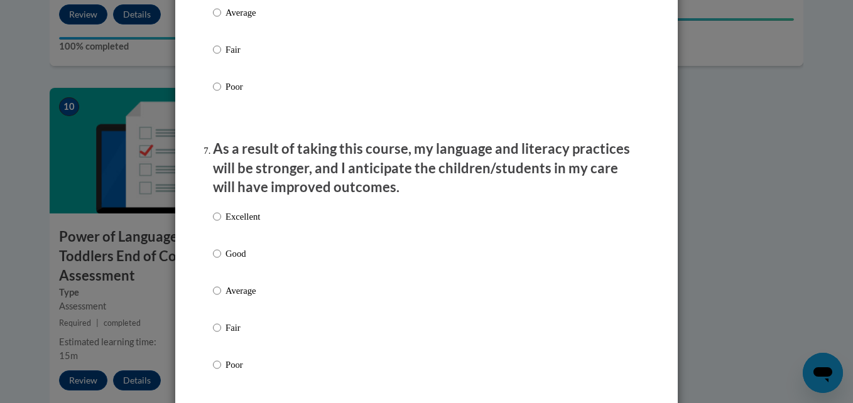
scroll to position [1553, 0]
click at [216, 223] on input "Excellent" at bounding box center [217, 216] width 8 height 14
radio input "true"
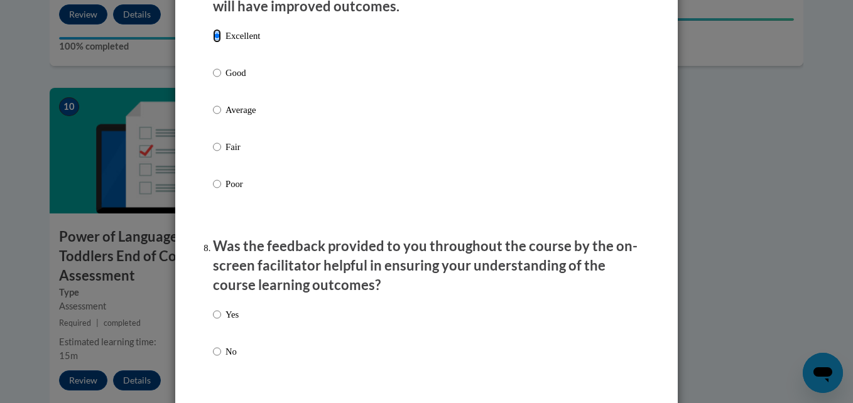
scroll to position [1759, 0]
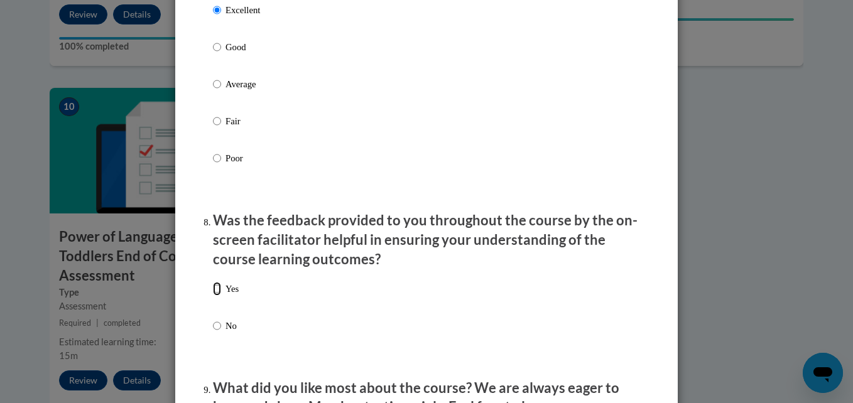
click at [213, 295] on input "Yes" at bounding box center [217, 289] width 8 height 14
radio input "true"
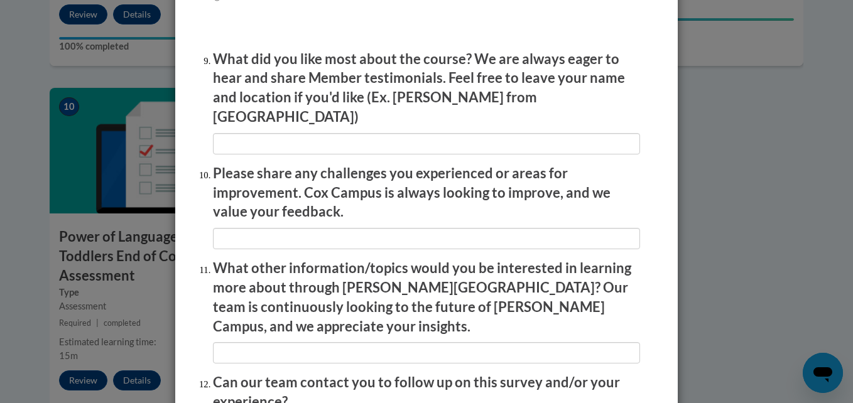
scroll to position [2207, 0]
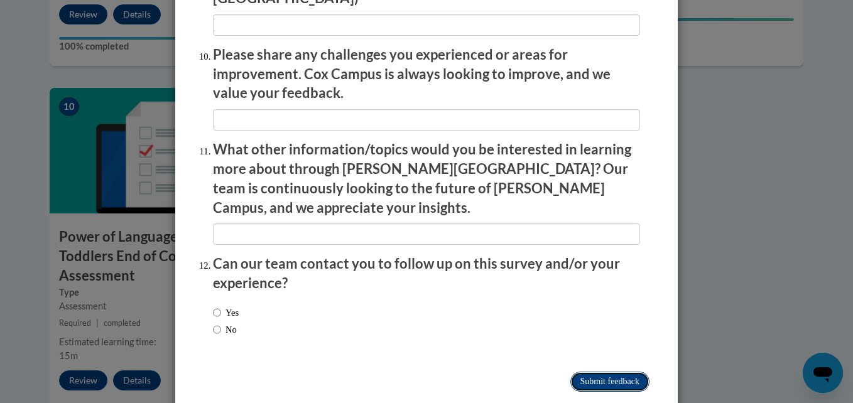
click at [575, 372] on input "Submit feedback" at bounding box center [609, 382] width 79 height 20
